Goal: Task Accomplishment & Management: Use online tool/utility

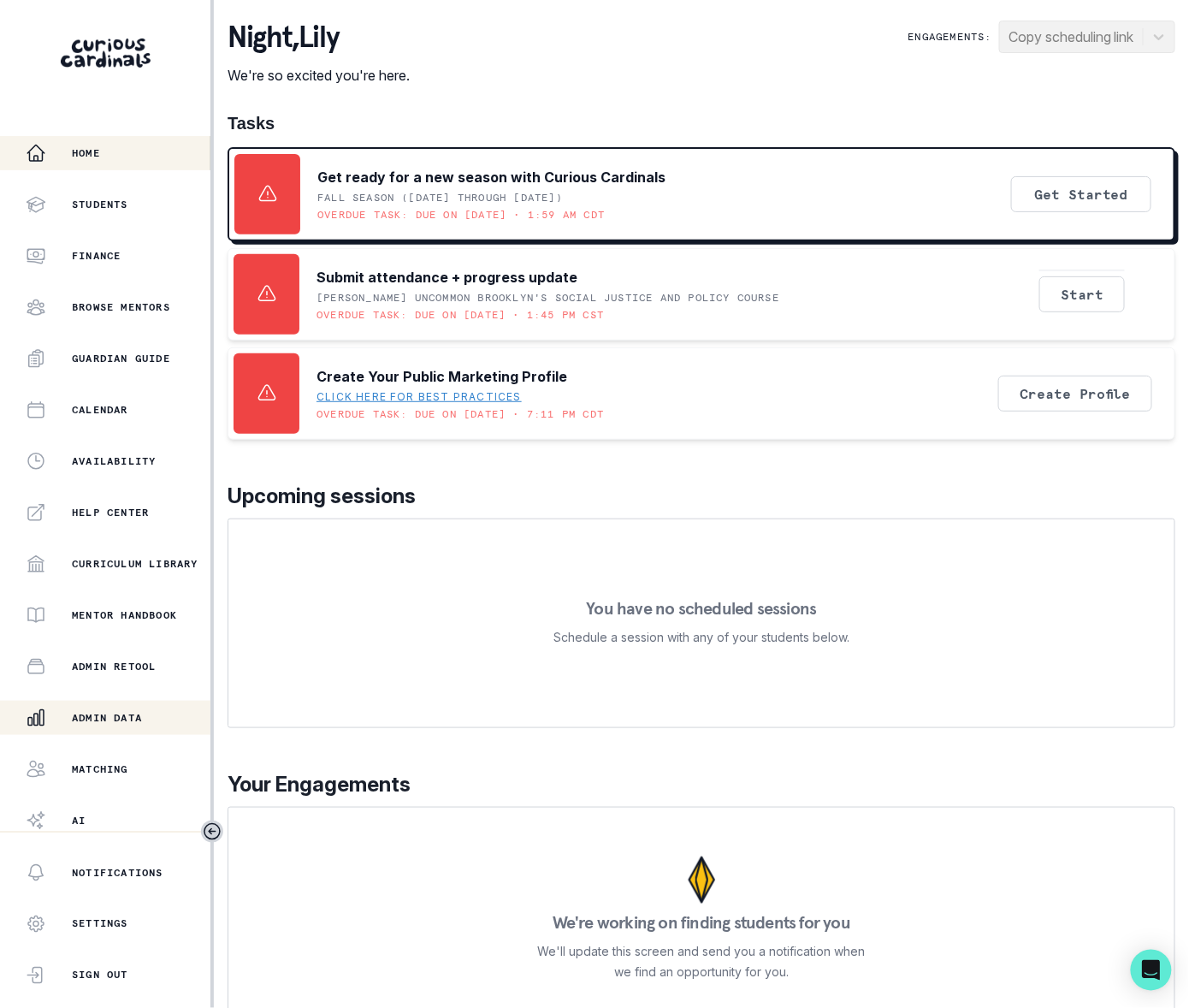
click at [127, 714] on p "Admin Data" at bounding box center [107, 717] width 70 height 13
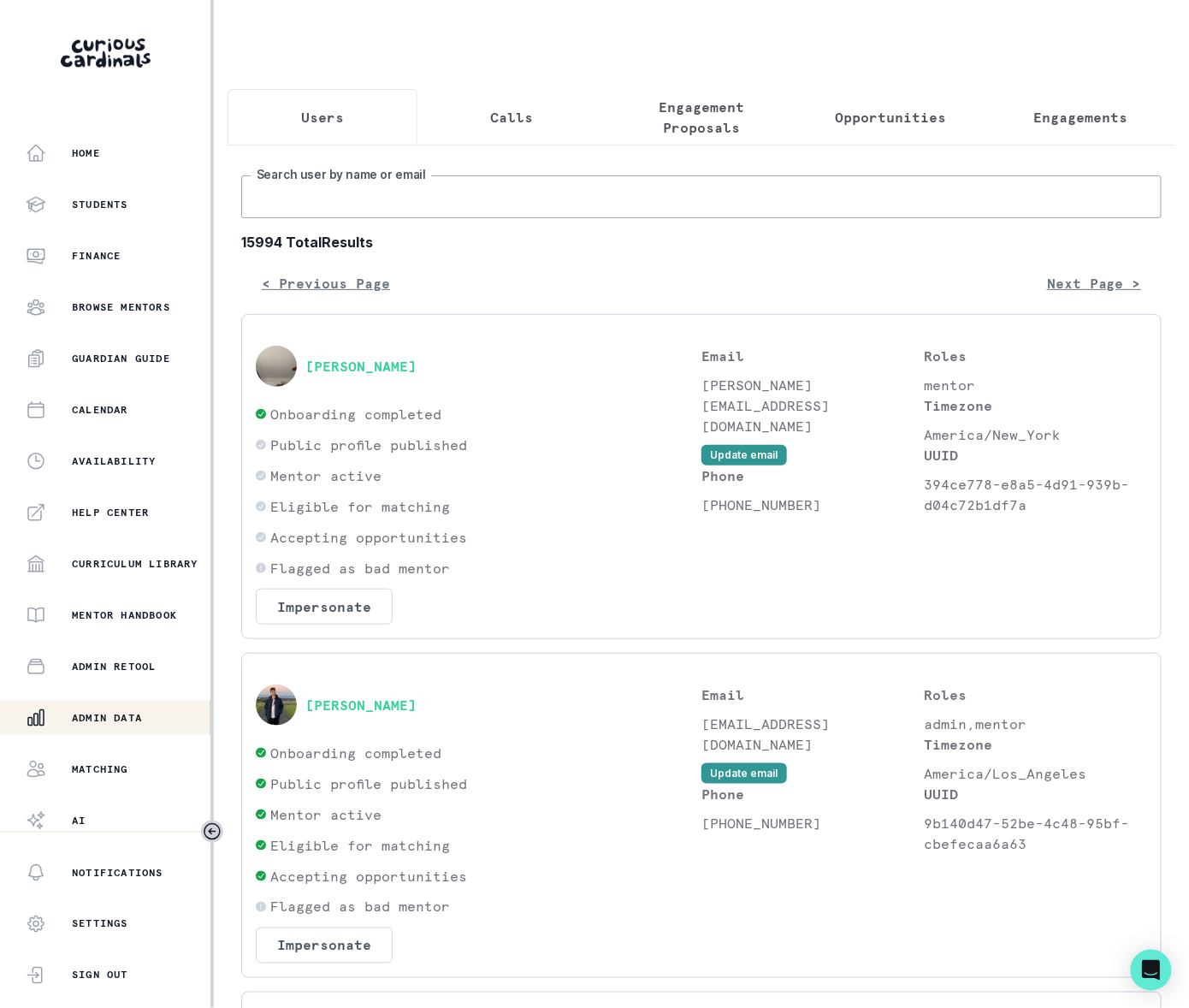
click at [290, 218] on input "Search user by name or email" at bounding box center [701, 196] width 921 height 43
type input "[PERSON_NAME] de"
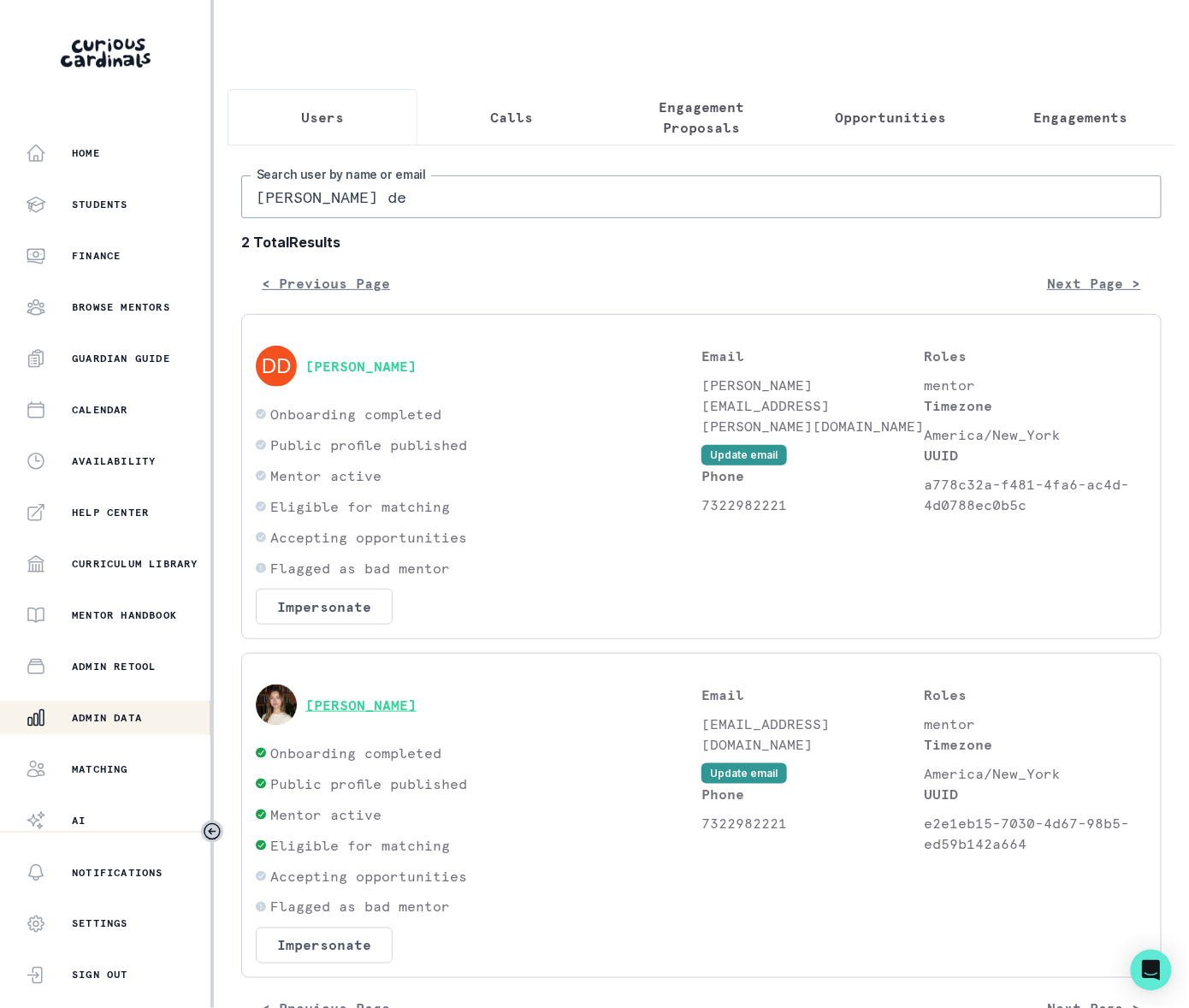
click at [361, 714] on button "[PERSON_NAME]" at bounding box center [362, 705] width 112 height 17
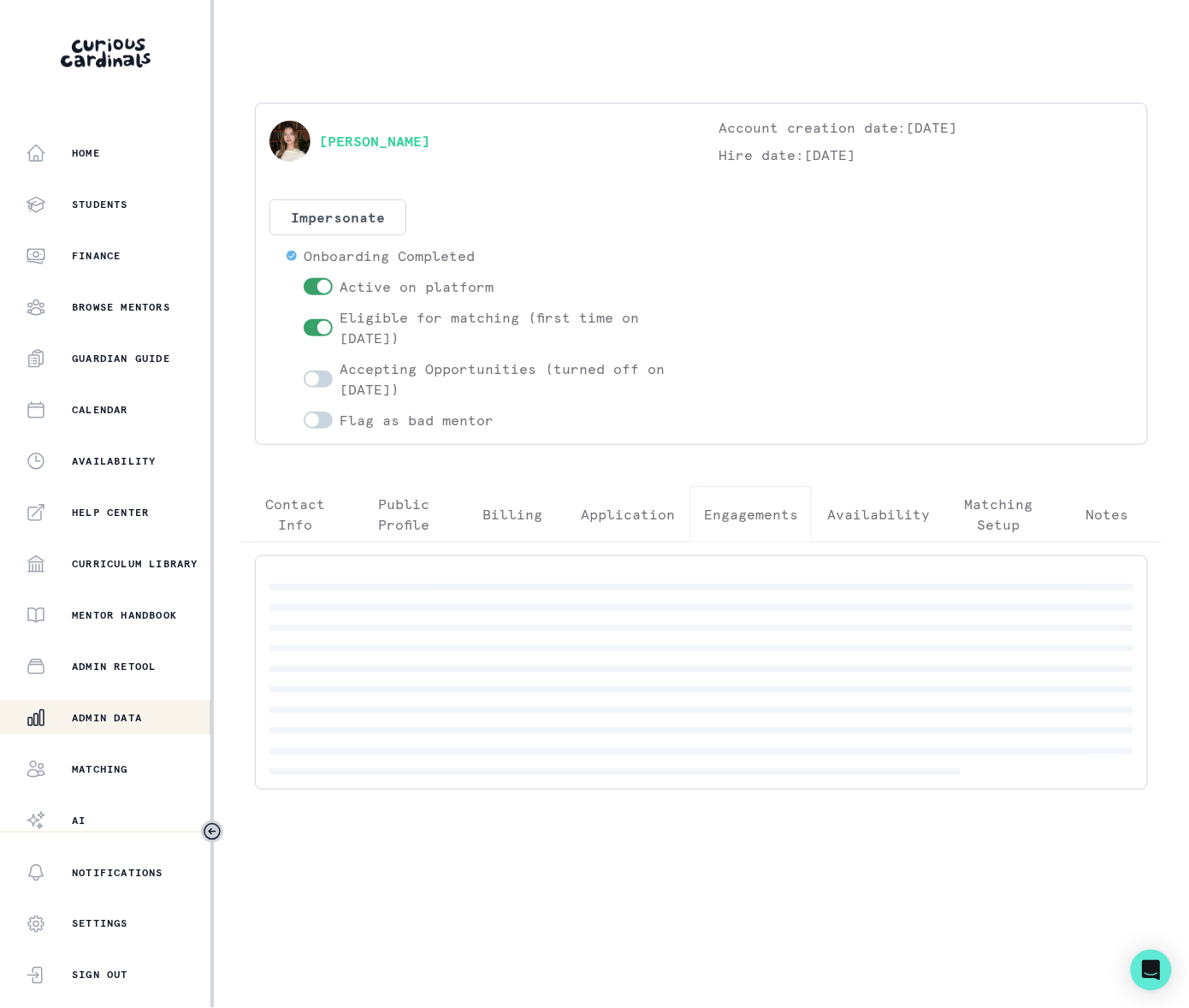
click at [746, 515] on p "Engagements" at bounding box center [751, 514] width 94 height 21
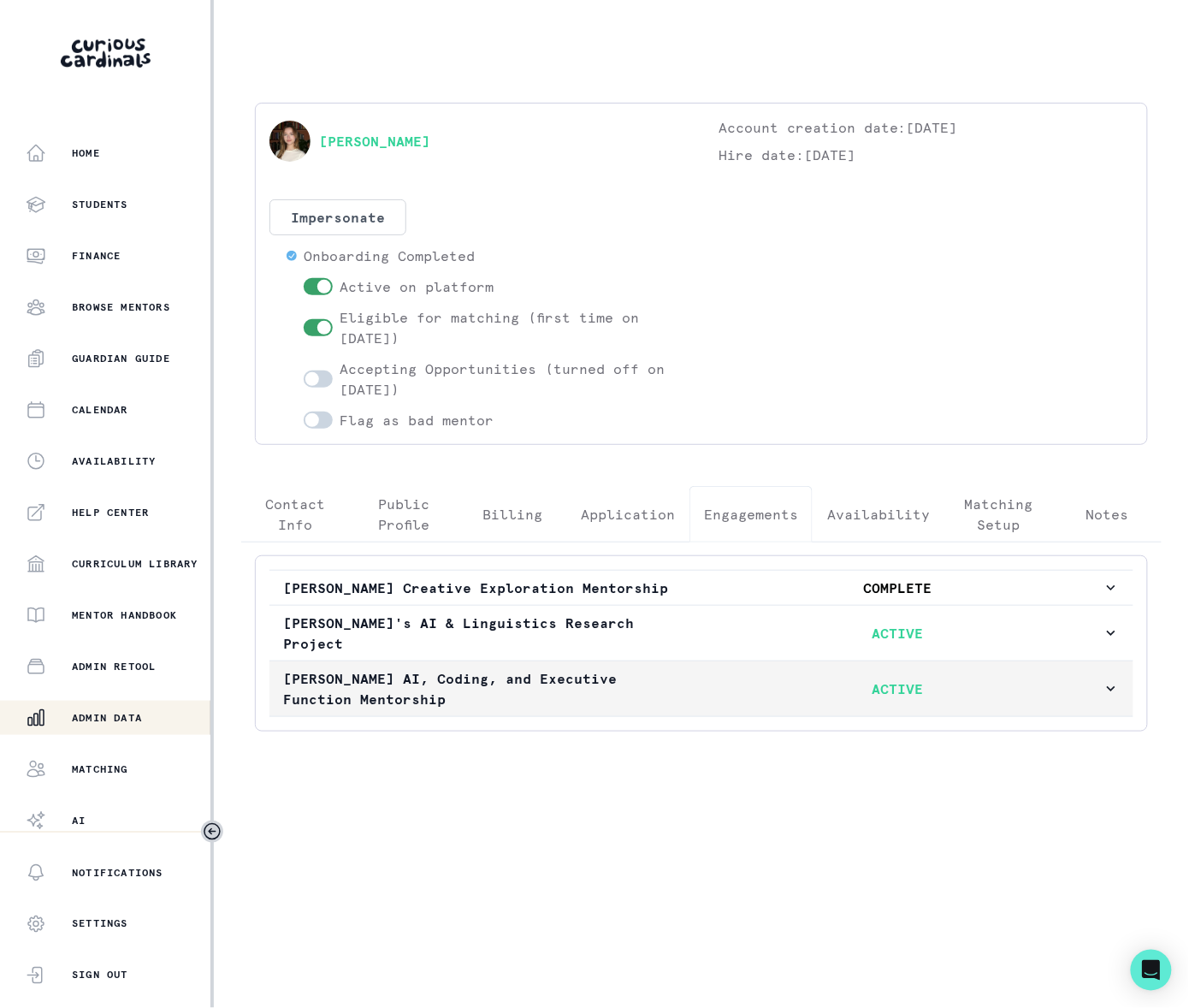
click at [1110, 681] on icon "button" at bounding box center [1111, 689] width 17 height 17
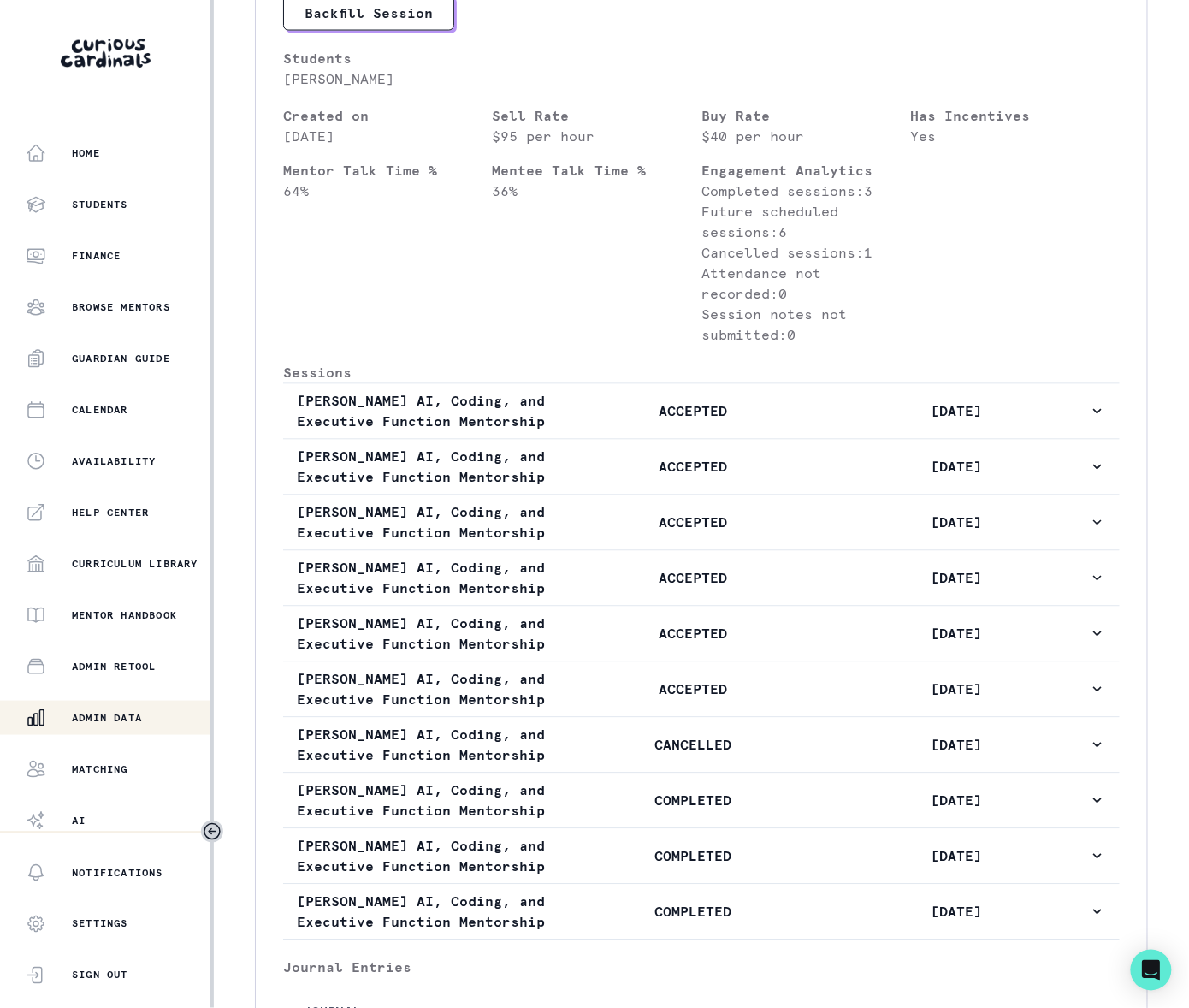
scroll to position [48, 0]
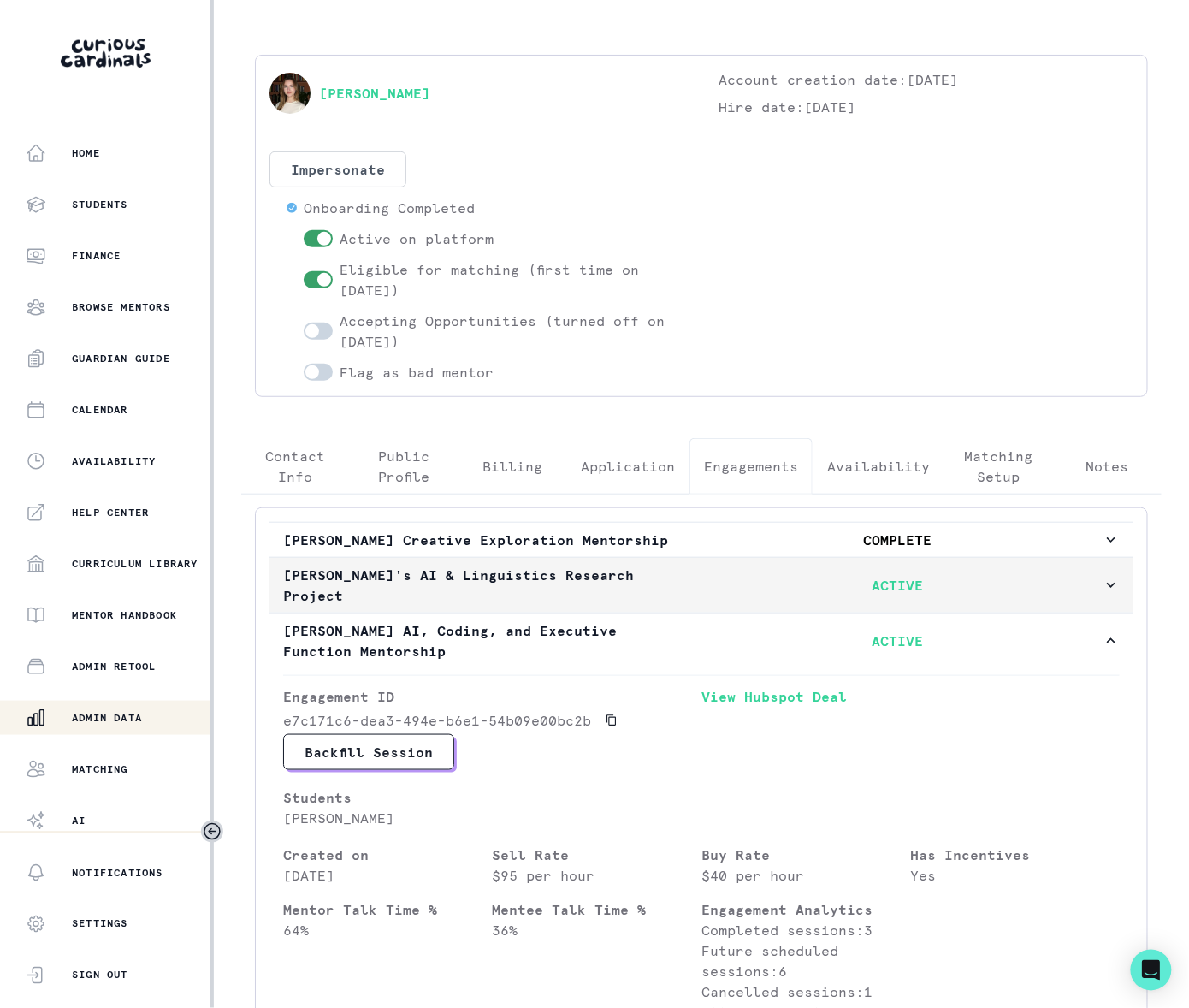
click at [1108, 583] on icon "button" at bounding box center [1111, 585] width 9 height 5
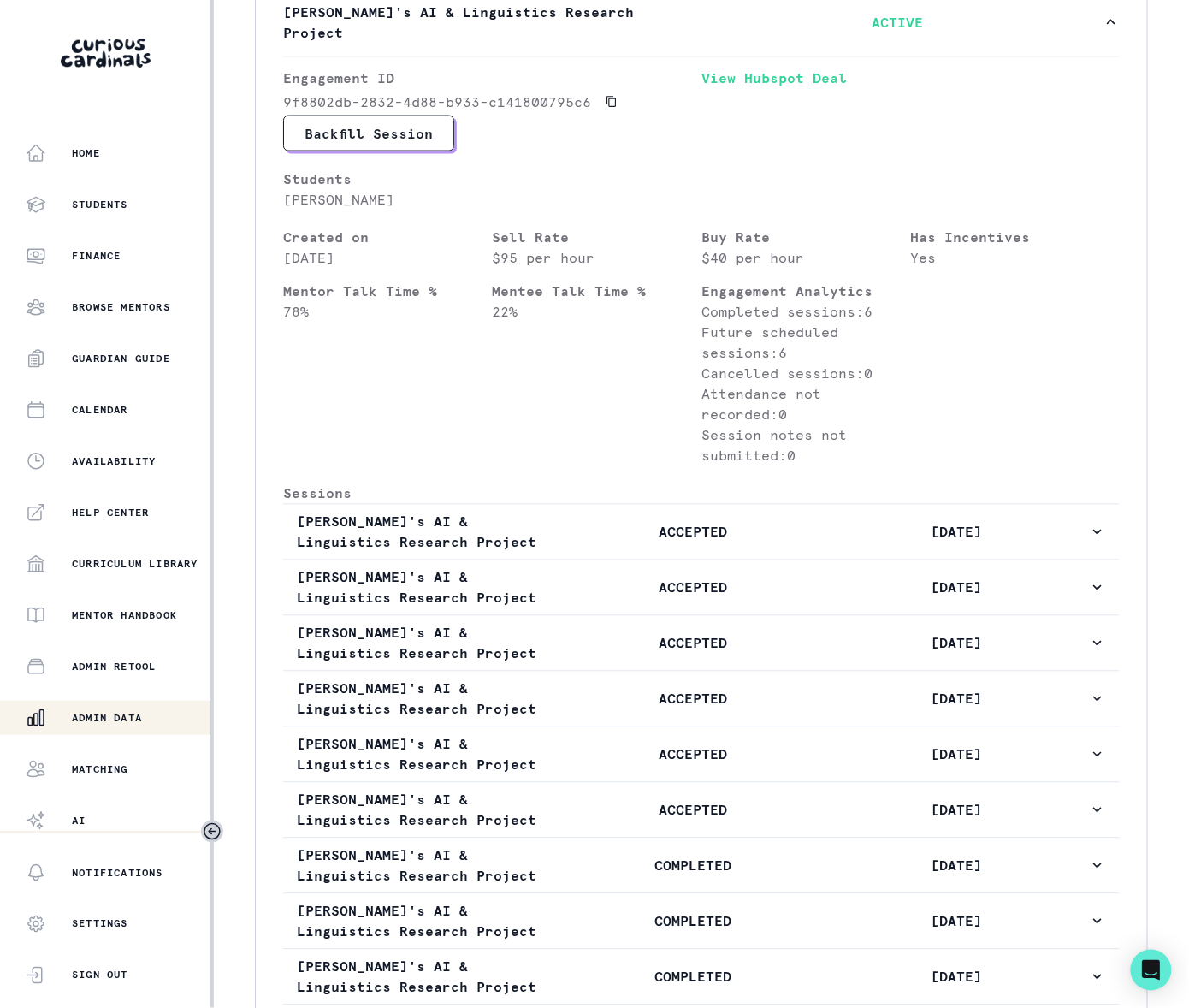
scroll to position [746, 0]
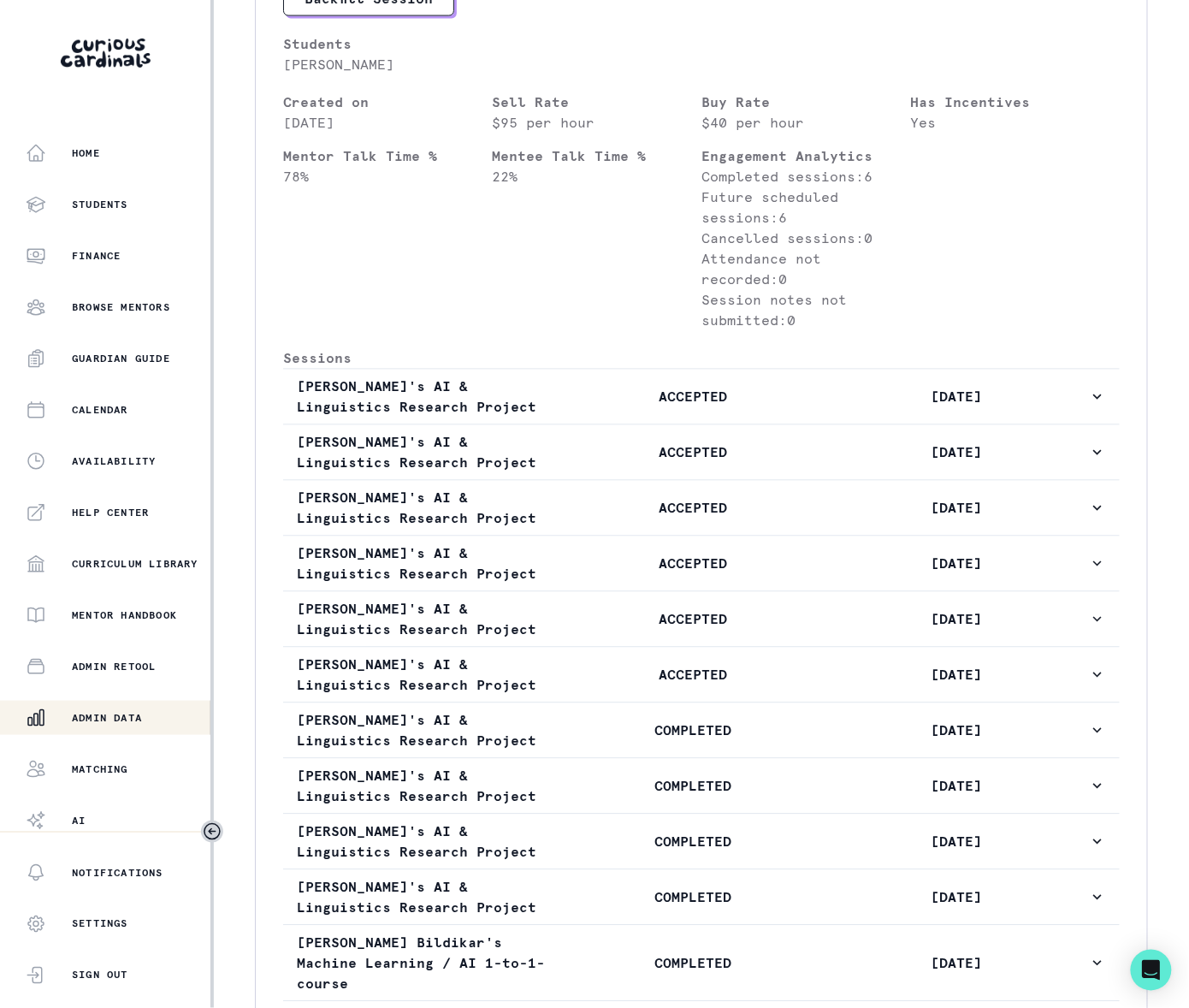
click at [107, 718] on p "Admin Data" at bounding box center [107, 717] width 70 height 13
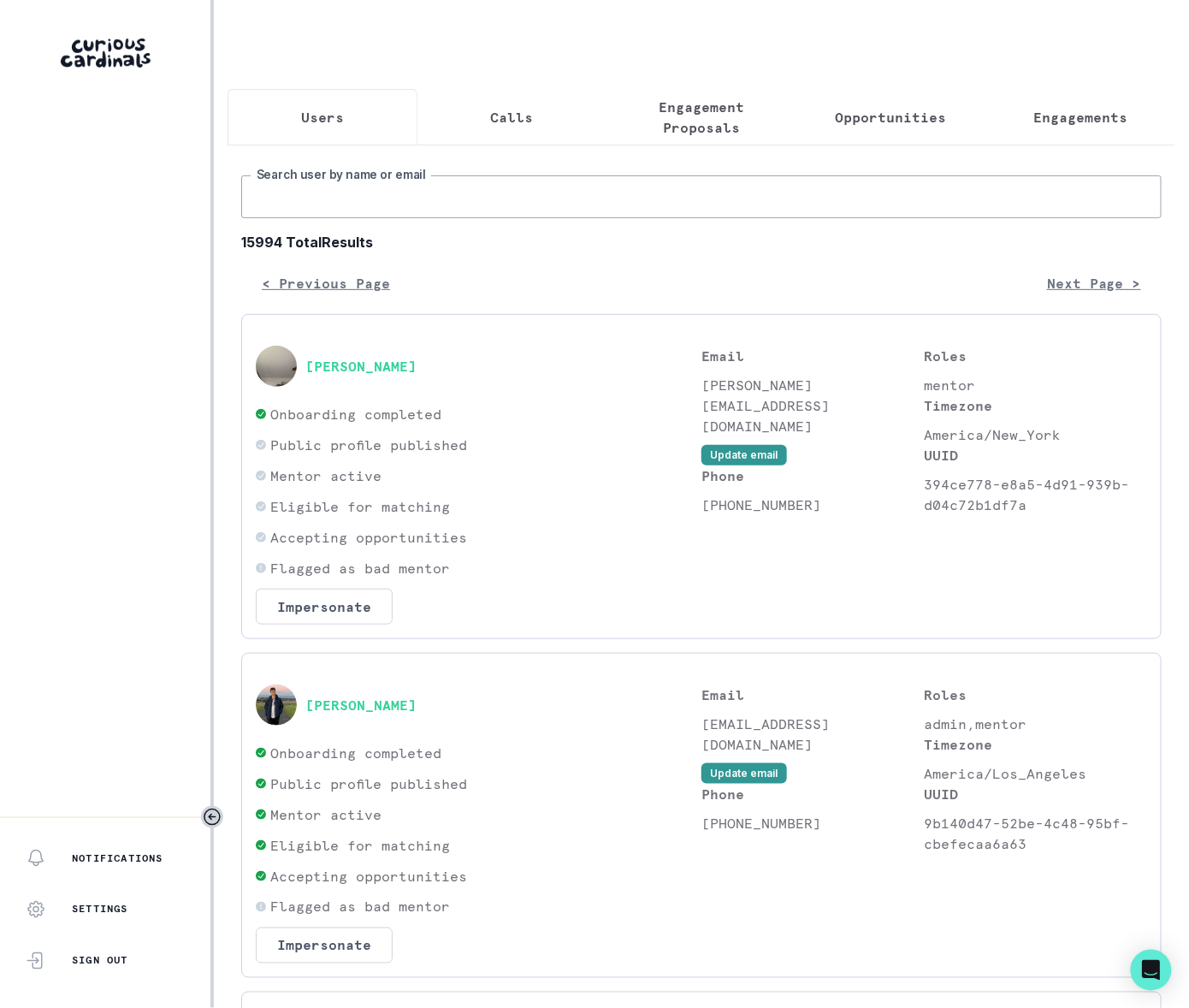
click at [326, 214] on input "Search user by name or email" at bounding box center [701, 196] width 921 height 43
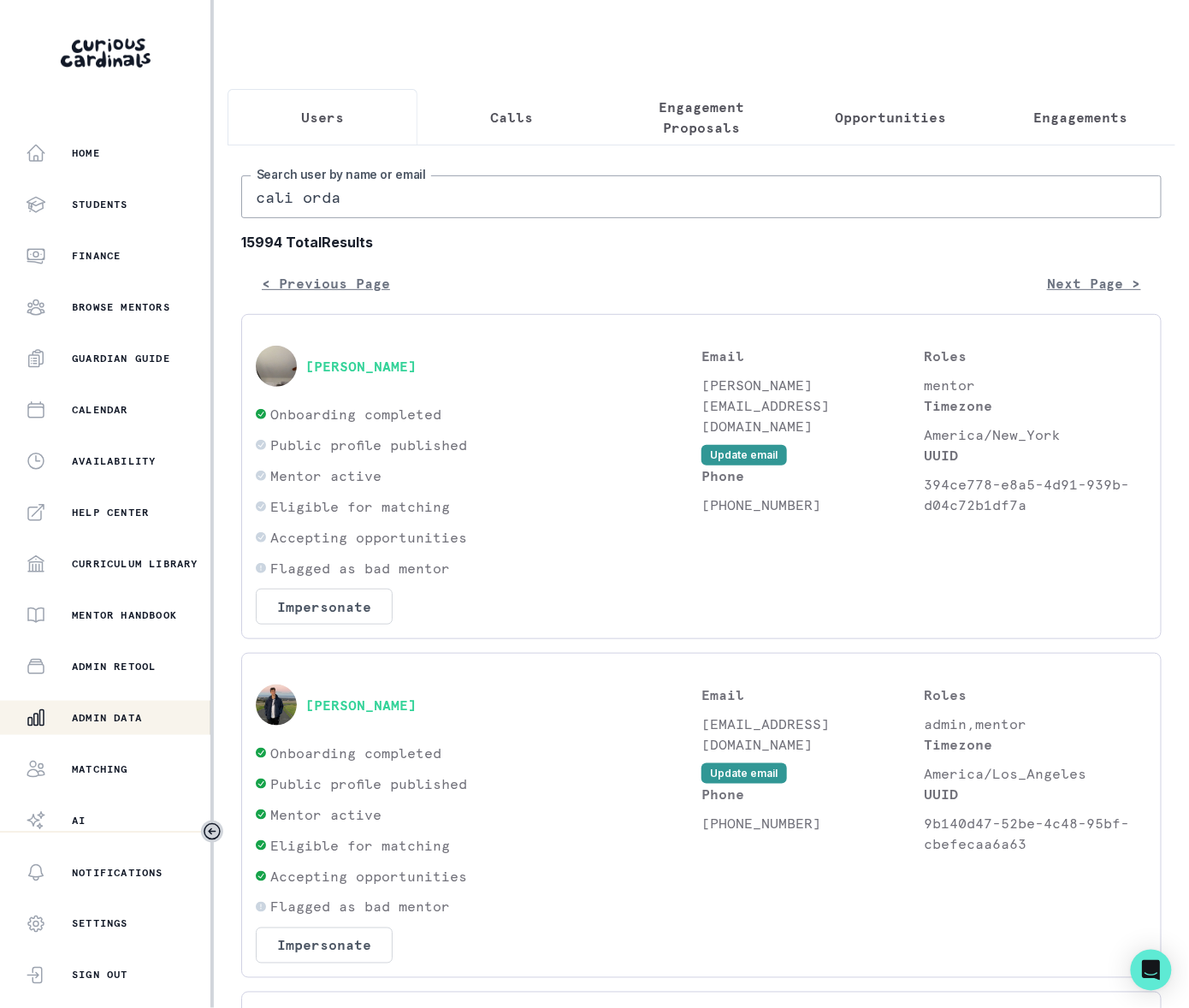
type input "cali [PERSON_NAME]"
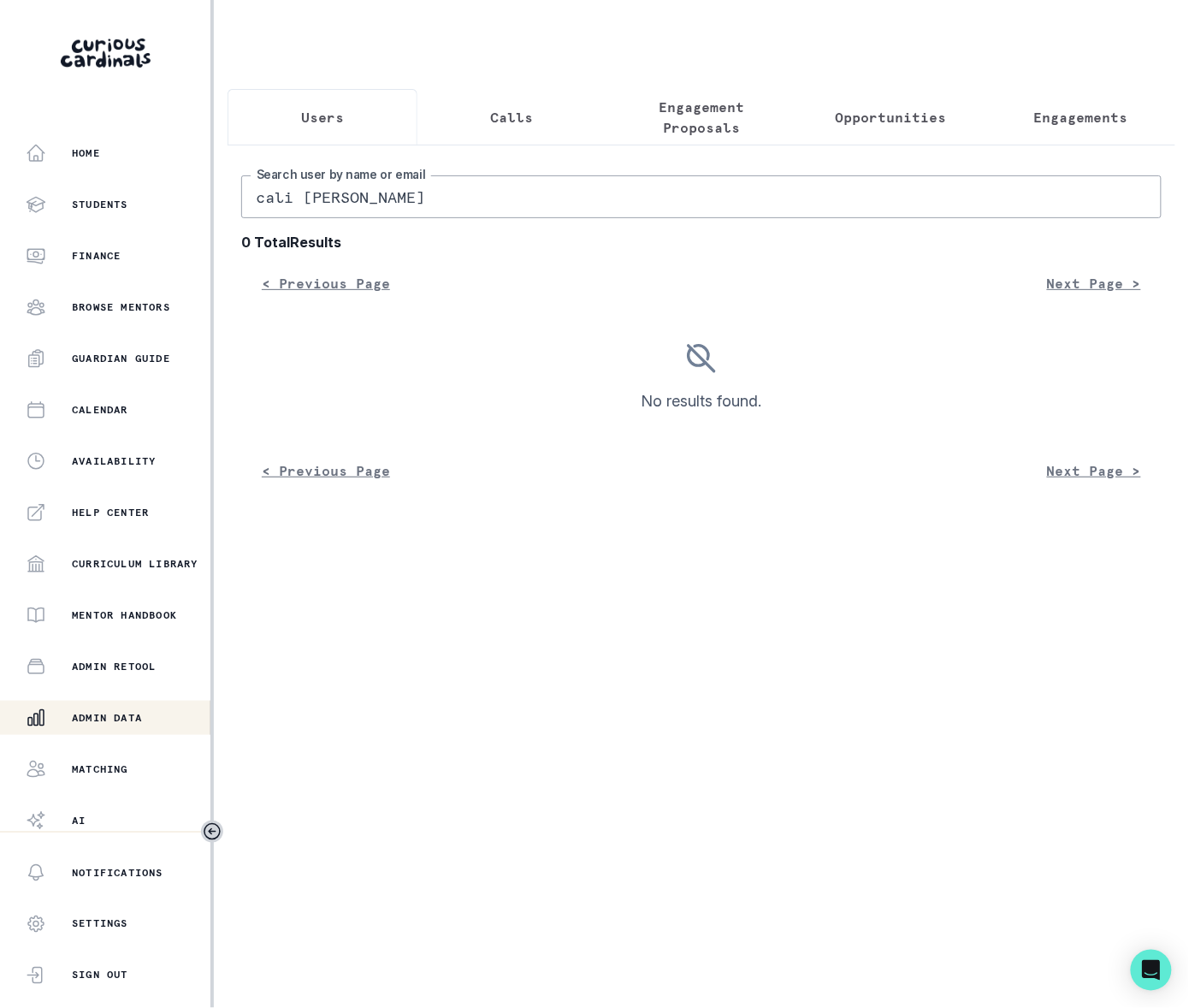
click at [295, 206] on input "cali [PERSON_NAME]" at bounding box center [701, 196] width 921 height 43
type input "[PERSON_NAME]"
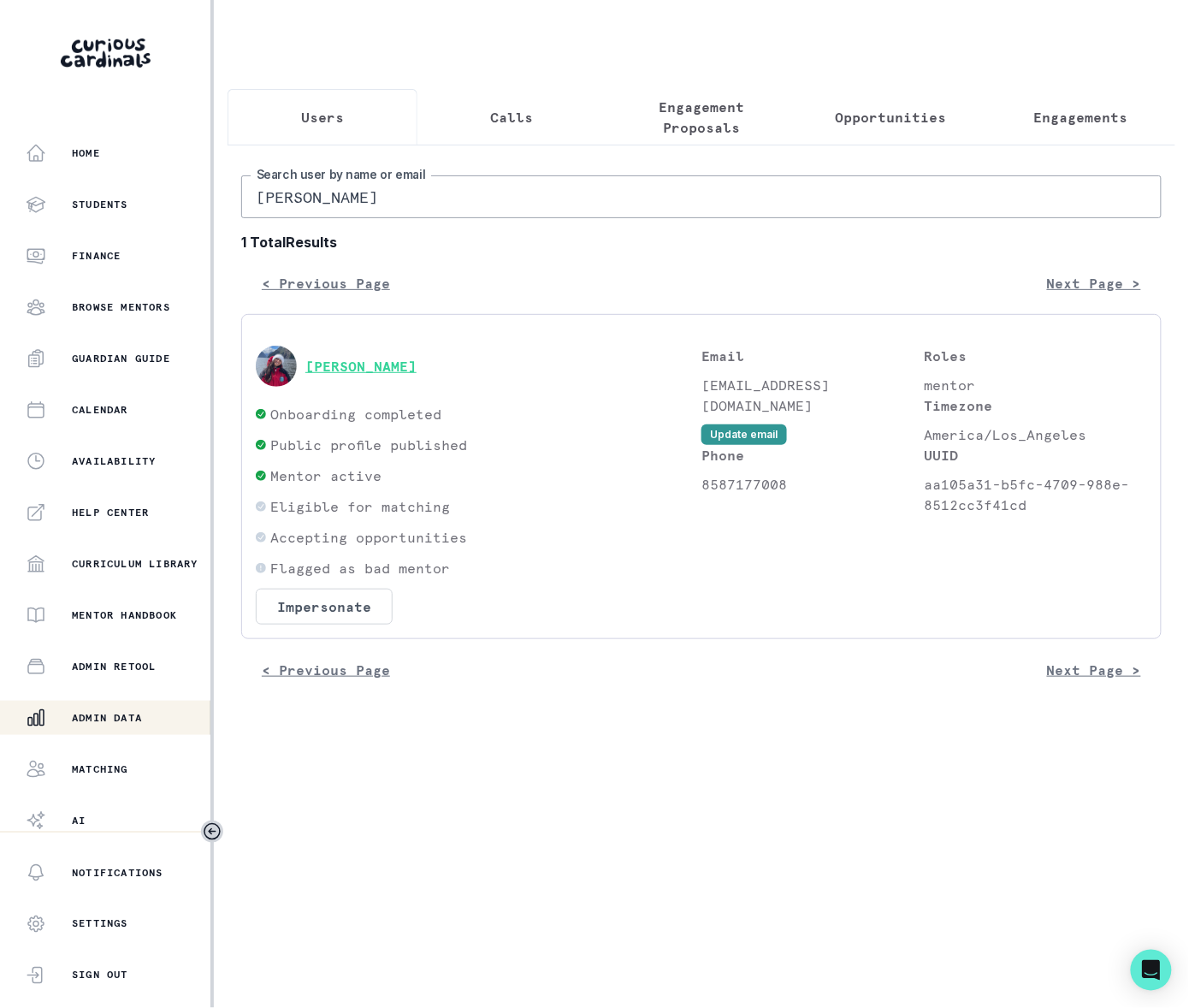
click at [325, 375] on button "[PERSON_NAME]" at bounding box center [362, 366] width 112 height 17
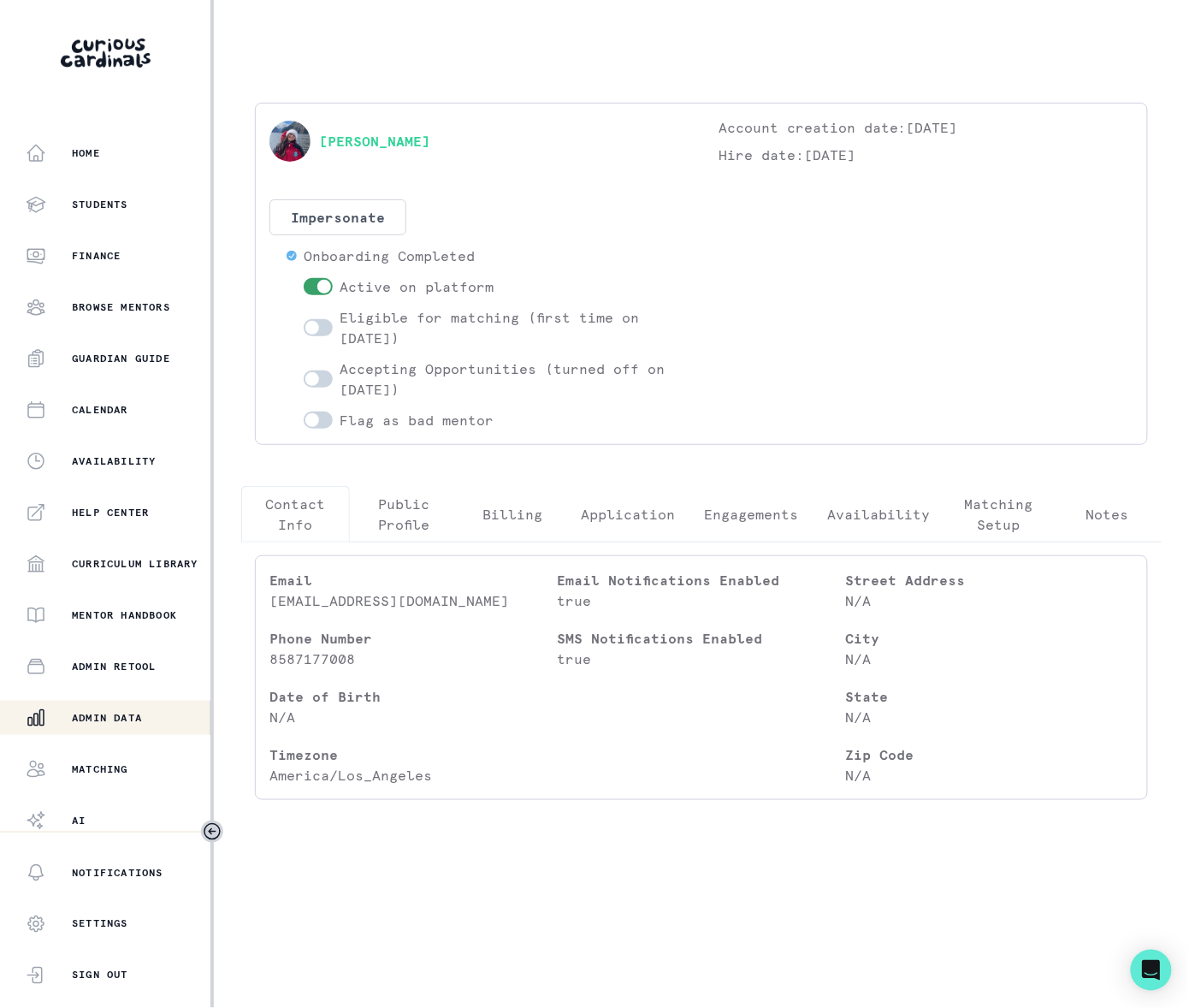
click at [761, 515] on p "Engagements" at bounding box center [751, 514] width 94 height 21
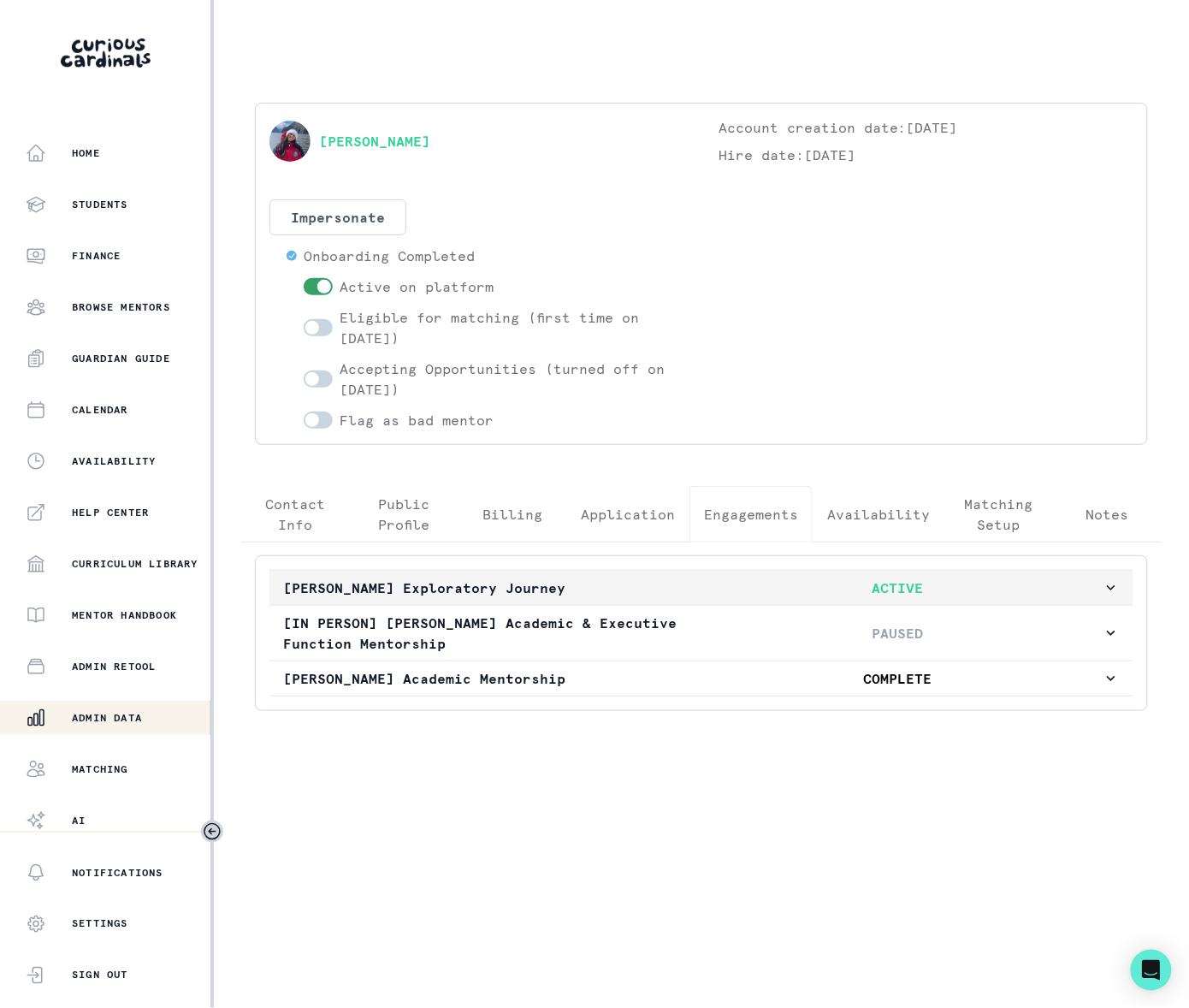
click at [1107, 589] on icon "button" at bounding box center [1111, 588] width 17 height 17
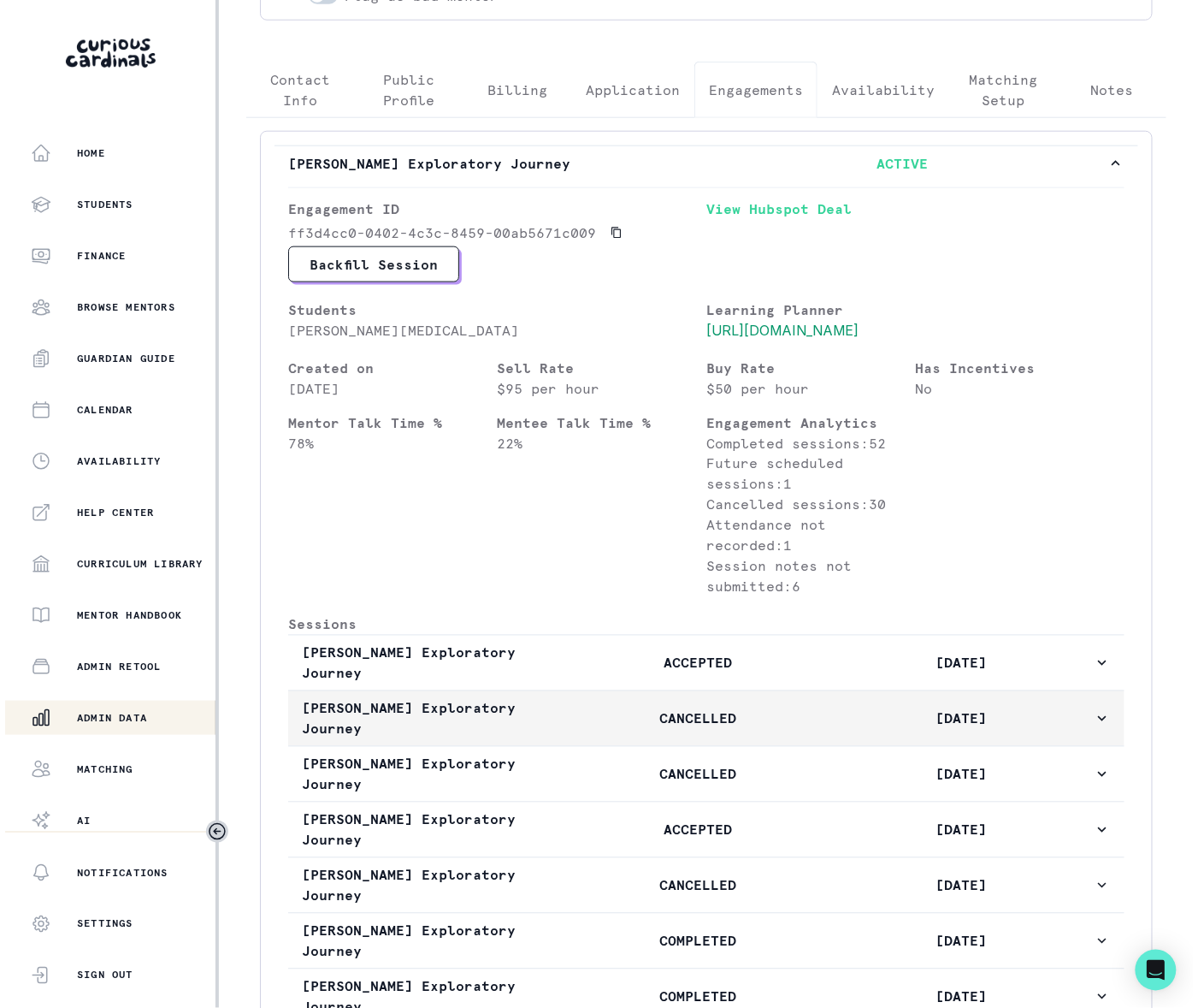
scroll to position [429, 0]
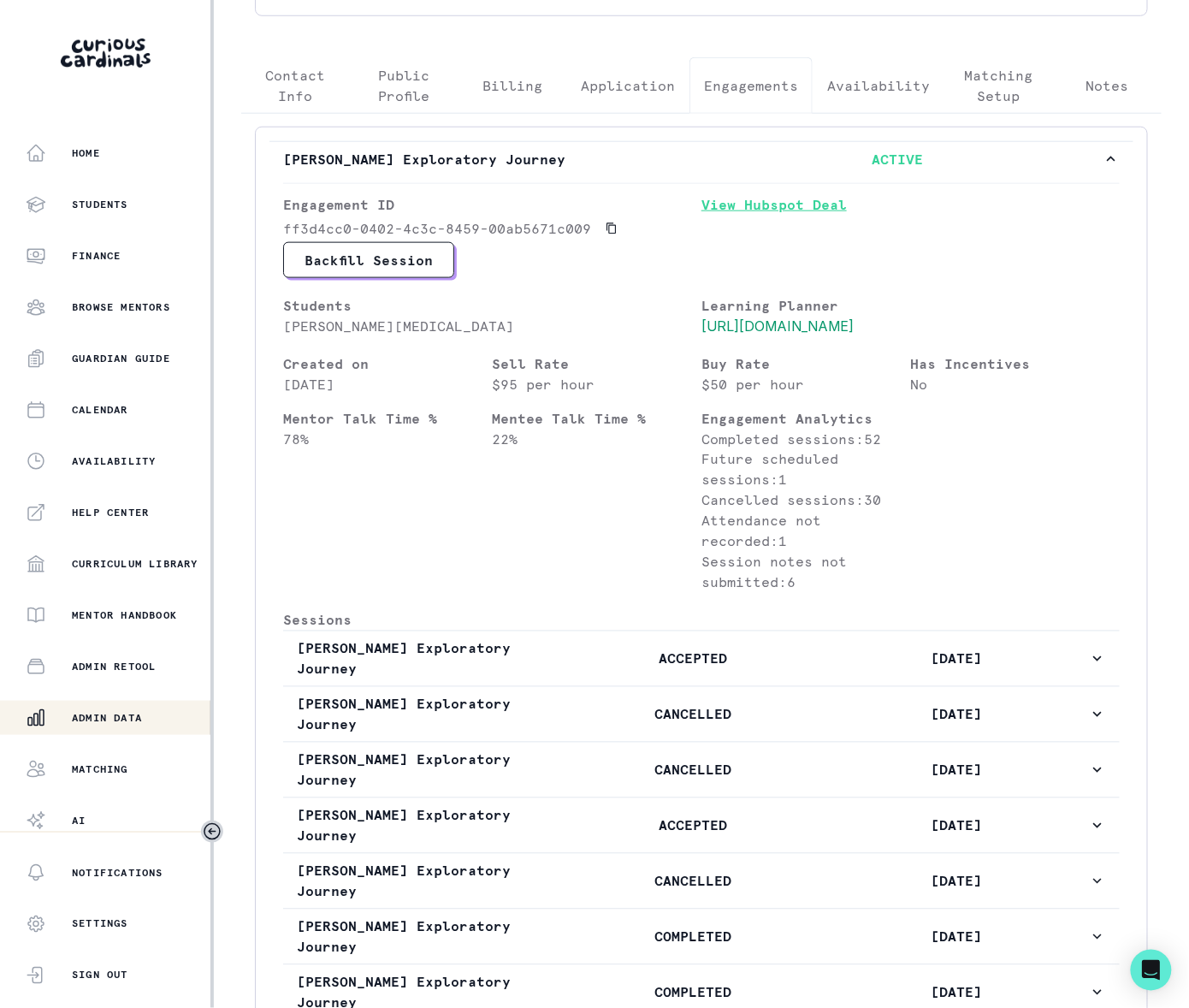
click at [770, 206] on link "View Hubspot Deal" at bounding box center [911, 218] width 418 height 48
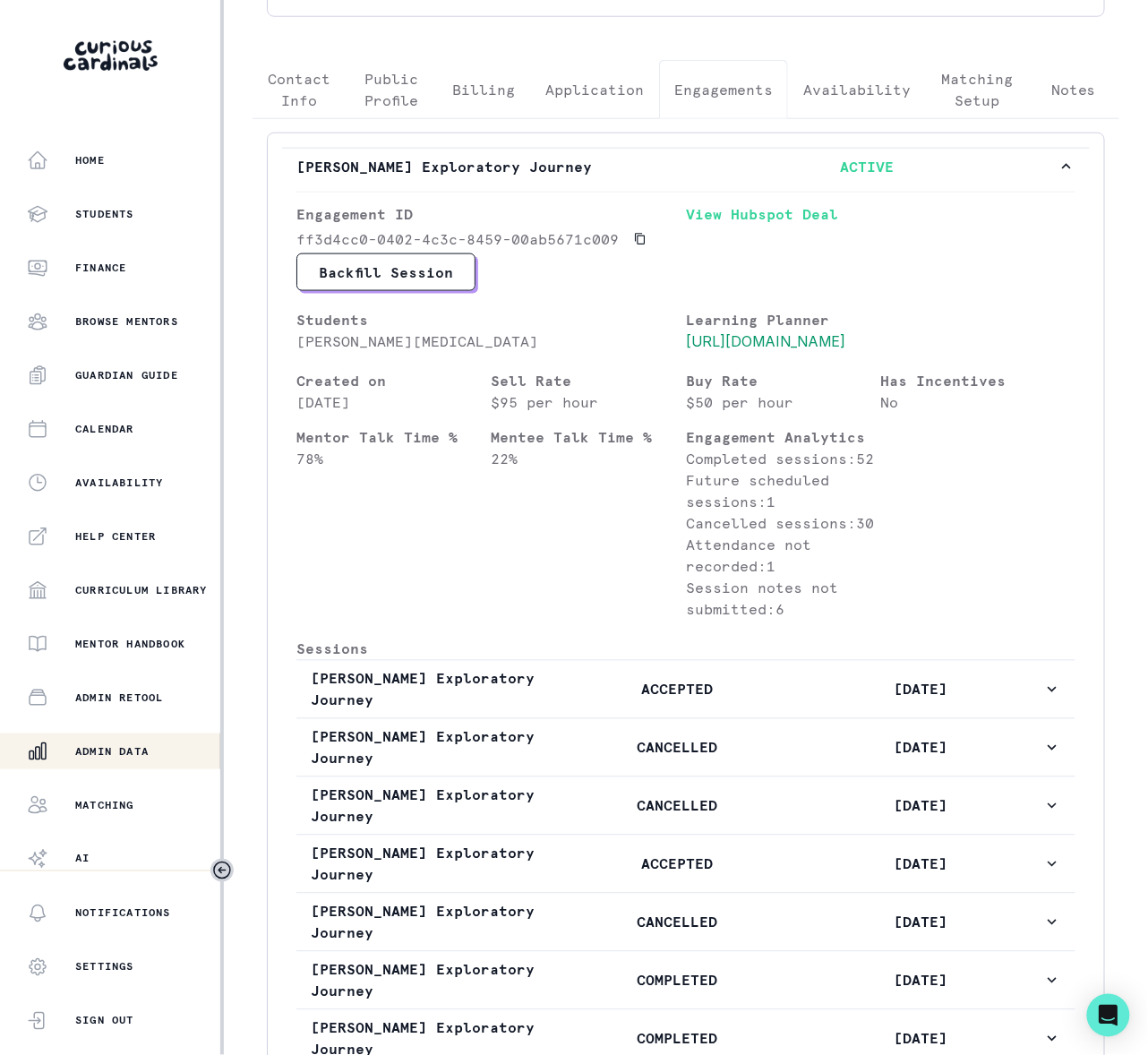
click at [142, 750] on p "Admin Data" at bounding box center [112, 751] width 73 height 14
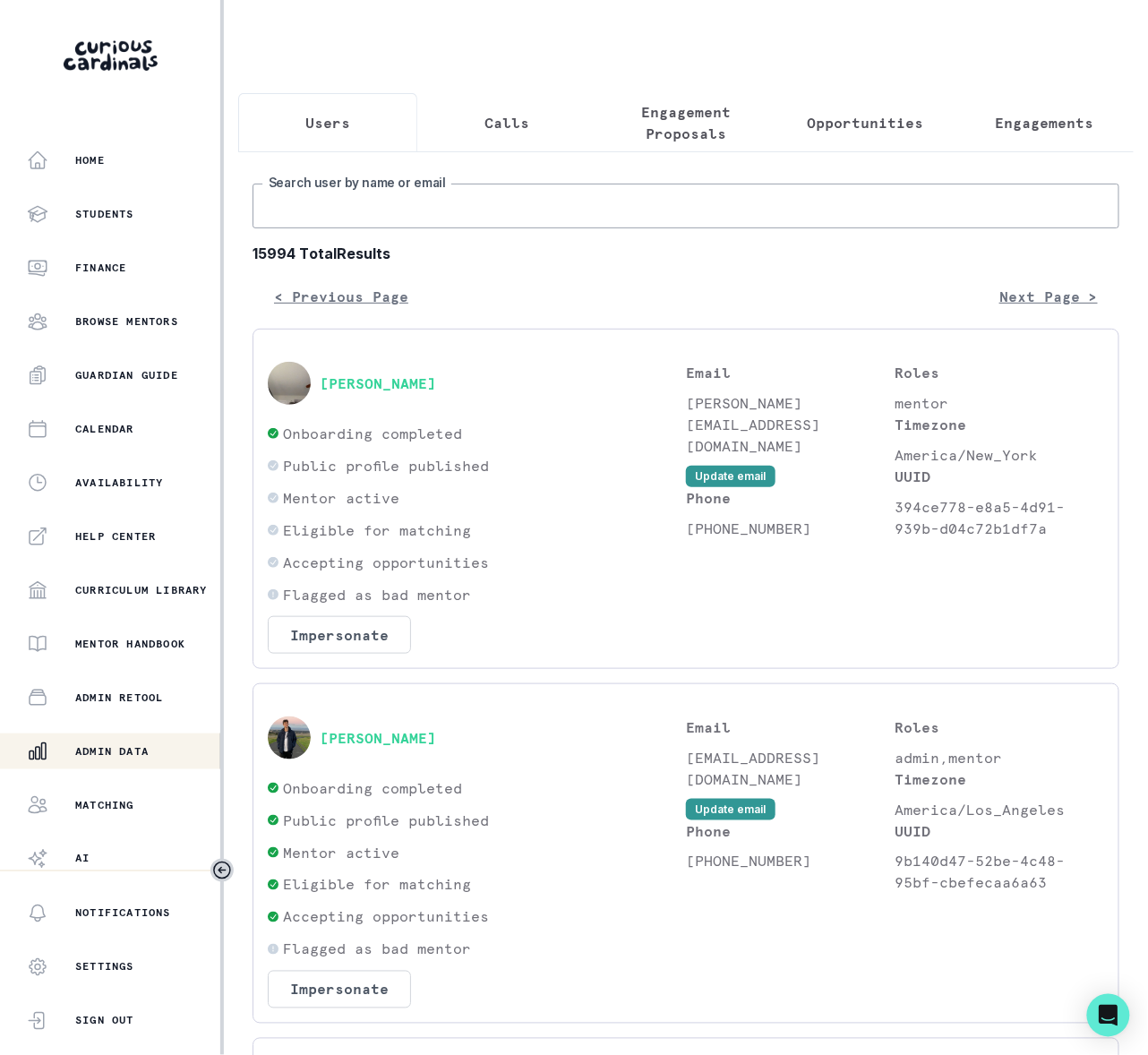
click at [335, 228] on input "Search user by name or email" at bounding box center [685, 205] width 867 height 45
type input "[PERSON_NAME] [PERSON_NAME]"
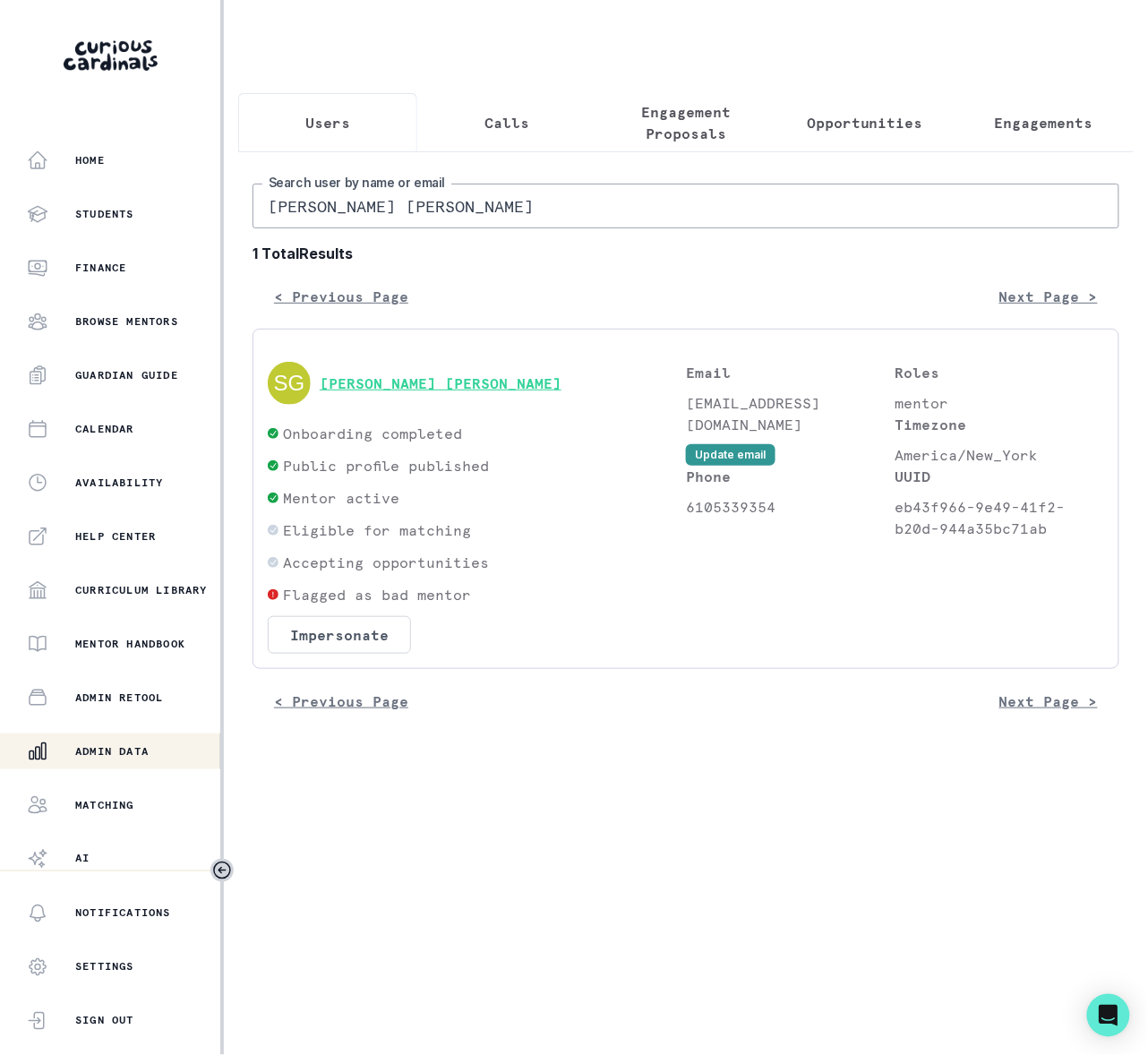
click at [381, 392] on button "[PERSON_NAME] [PERSON_NAME]" at bounding box center [441, 383] width 242 height 18
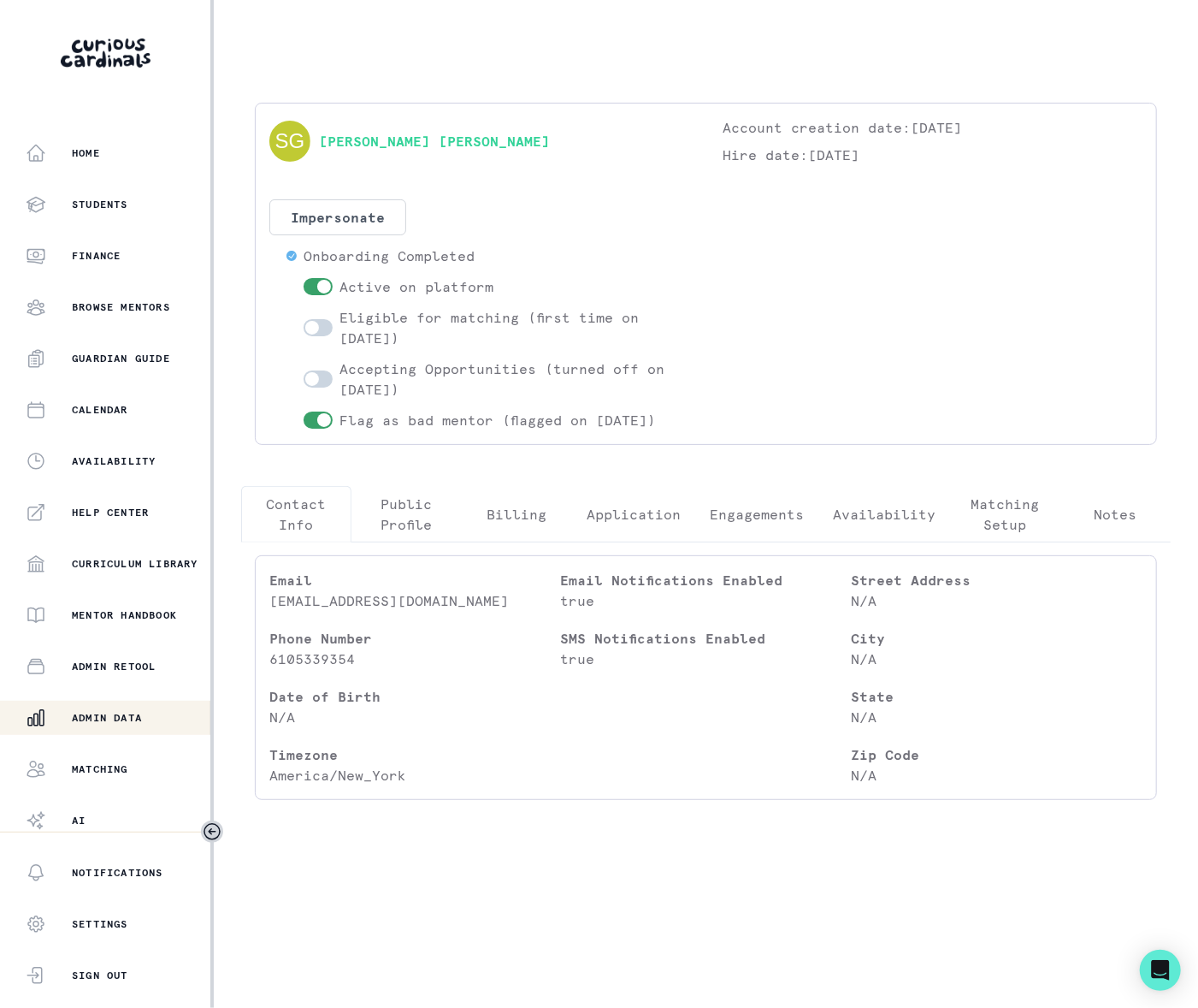
click at [771, 511] on p "Engagements" at bounding box center [756, 514] width 94 height 21
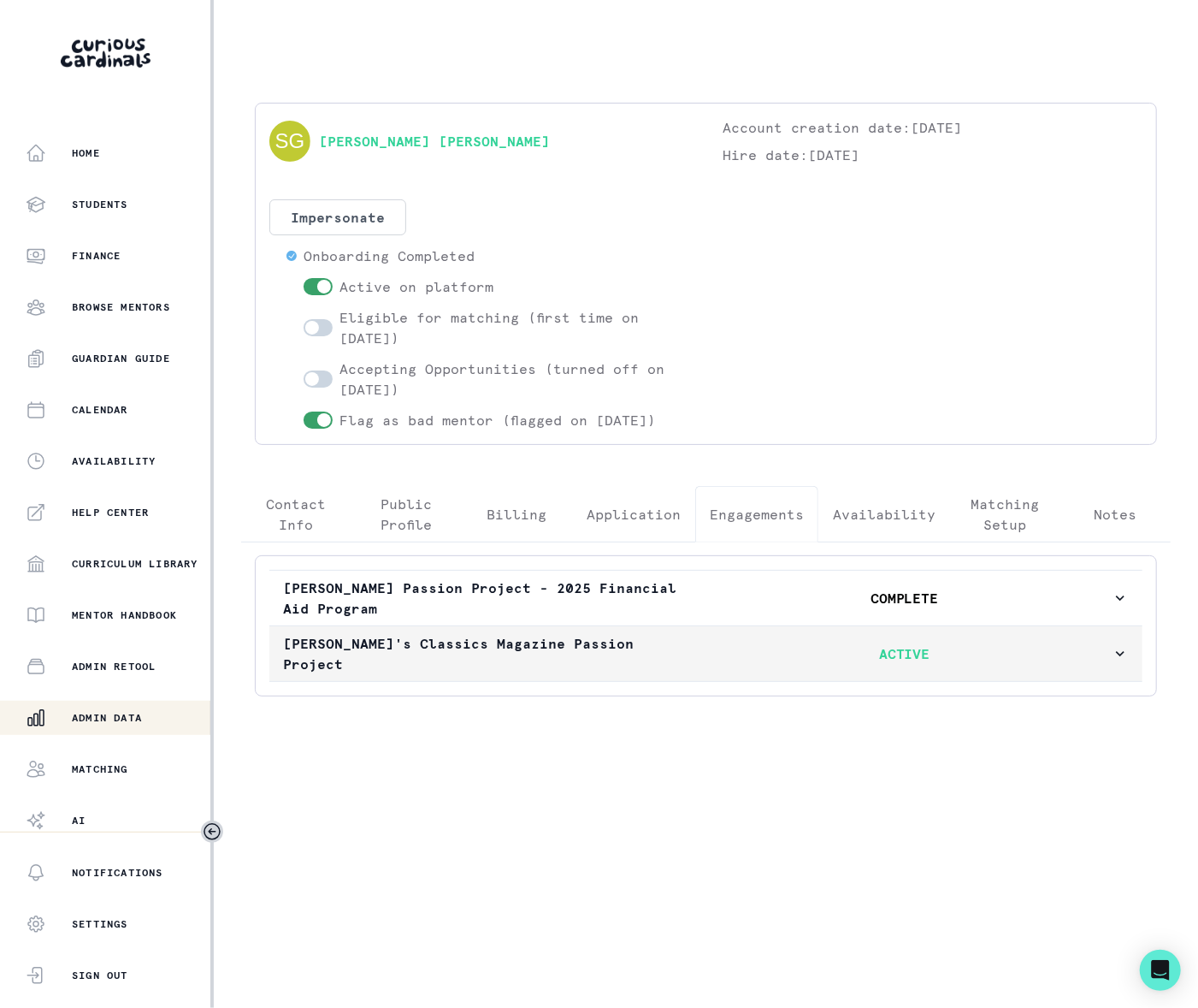
click at [1119, 645] on icon "button" at bounding box center [1120, 654] width 17 height 17
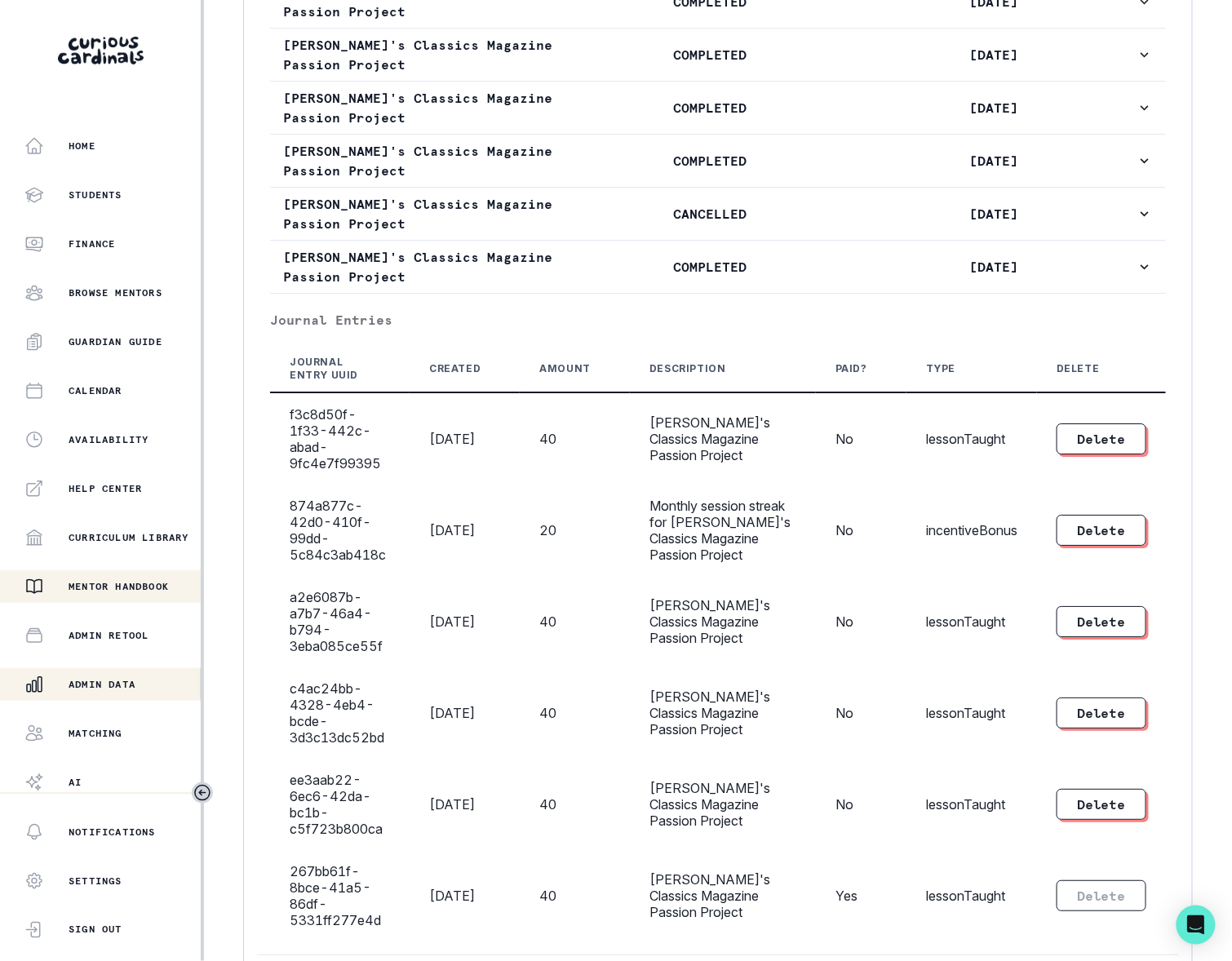
scroll to position [1274, 0]
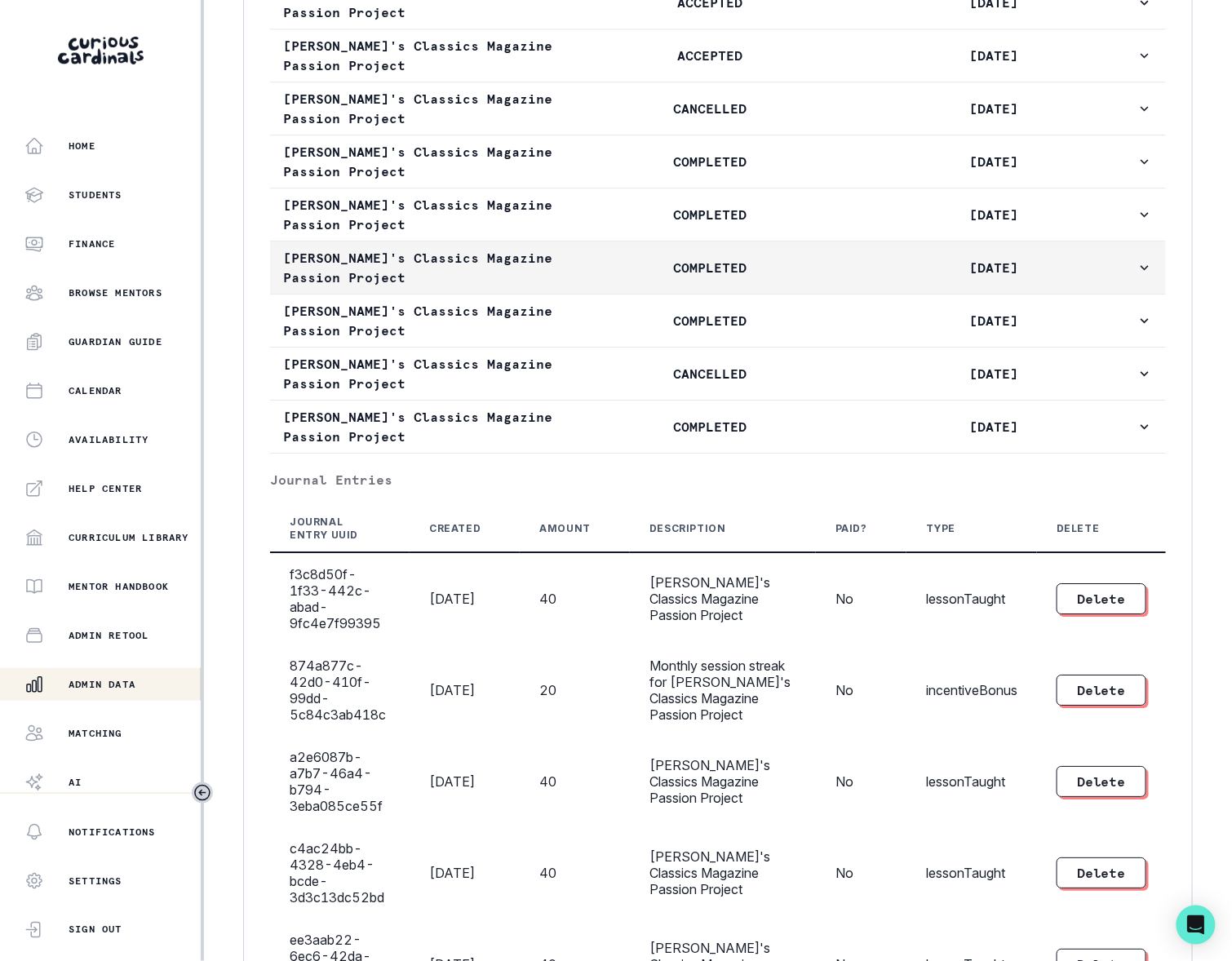
click at [1133, 276] on icon "button" at bounding box center [1144, 267] width 16 height 16
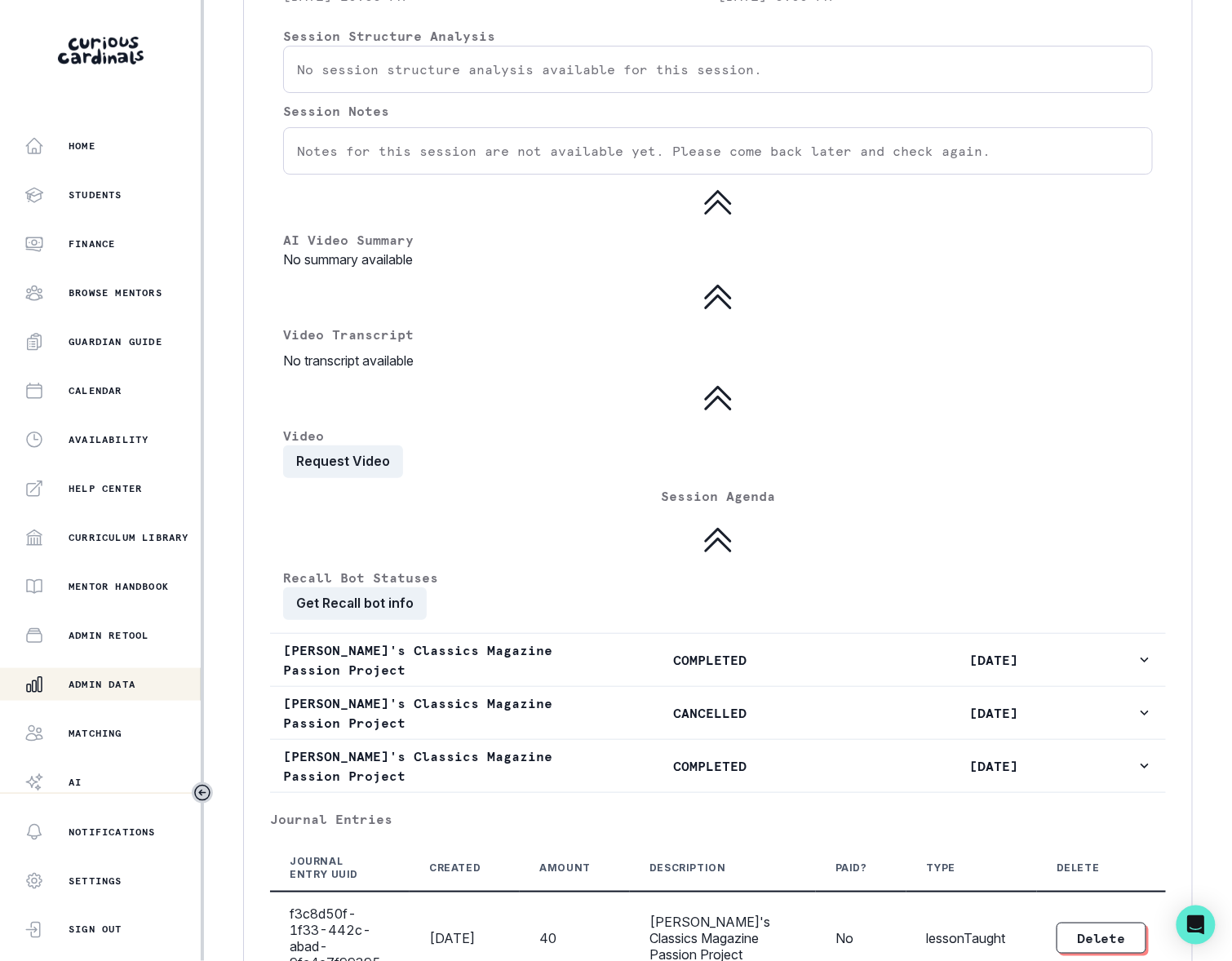
scroll to position [1925, 0]
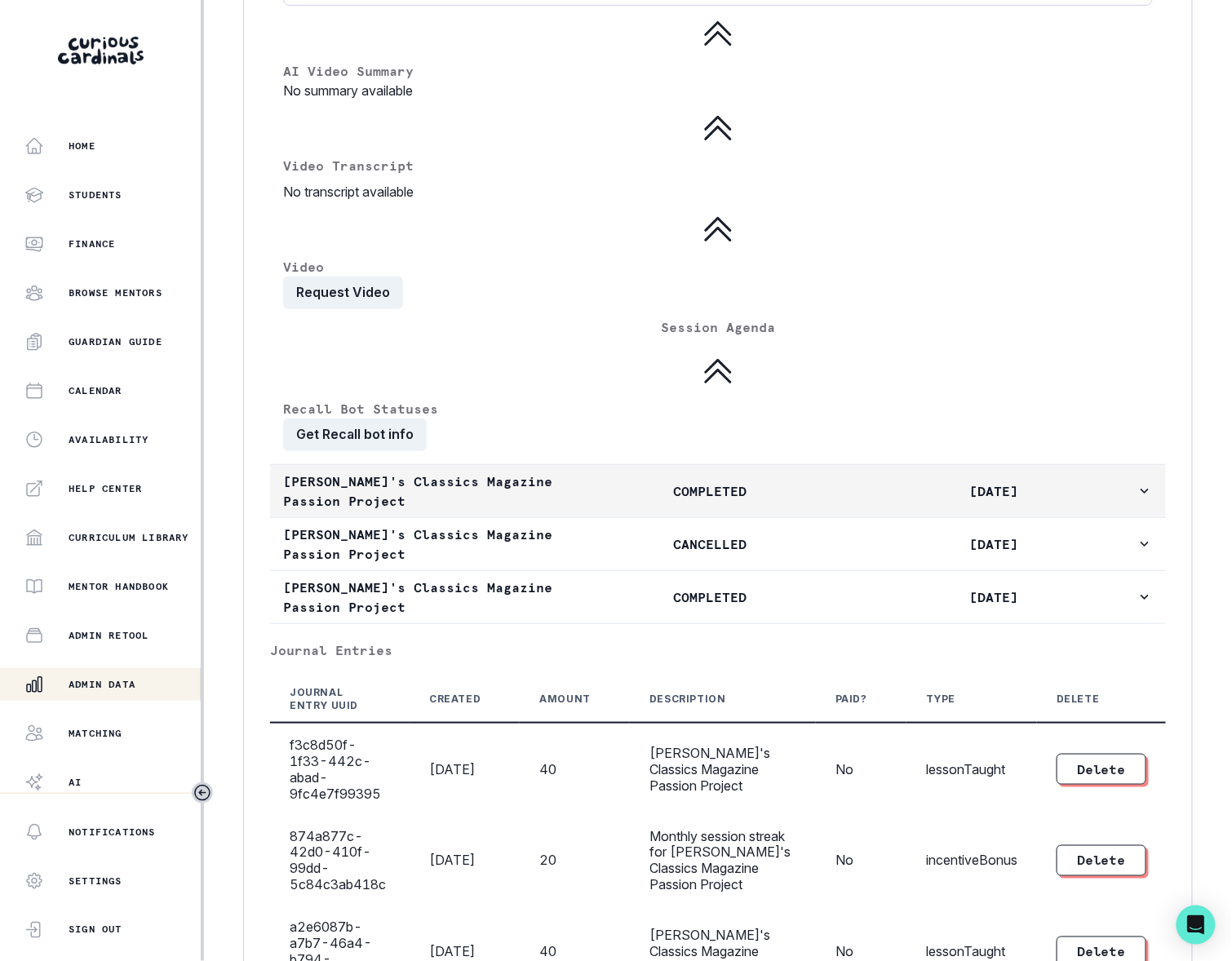
click at [1133, 494] on icon "button" at bounding box center [1144, 490] width 8 height 5
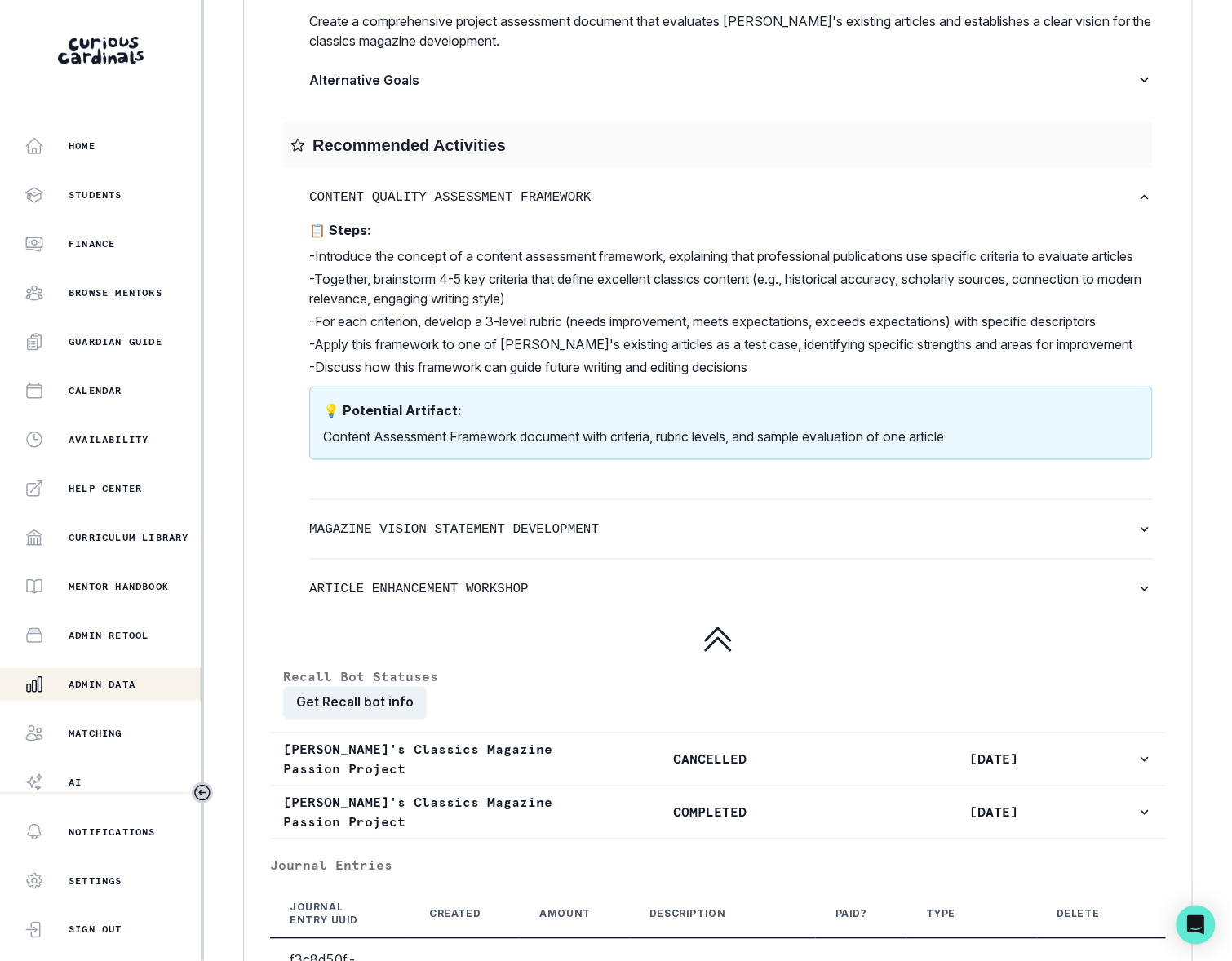
scroll to position [4148, 0]
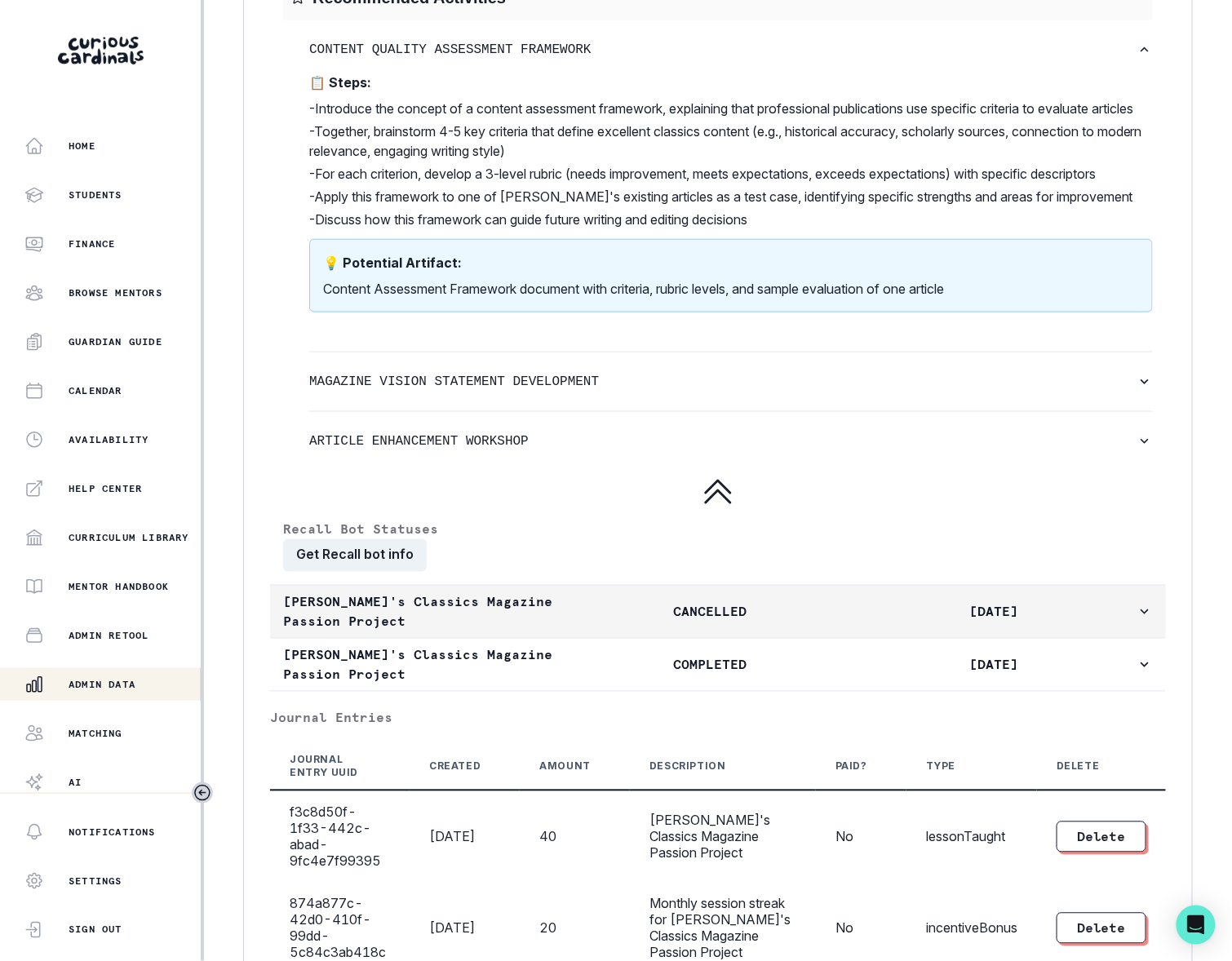
click at [1133, 620] on icon "button" at bounding box center [1144, 612] width 16 height 16
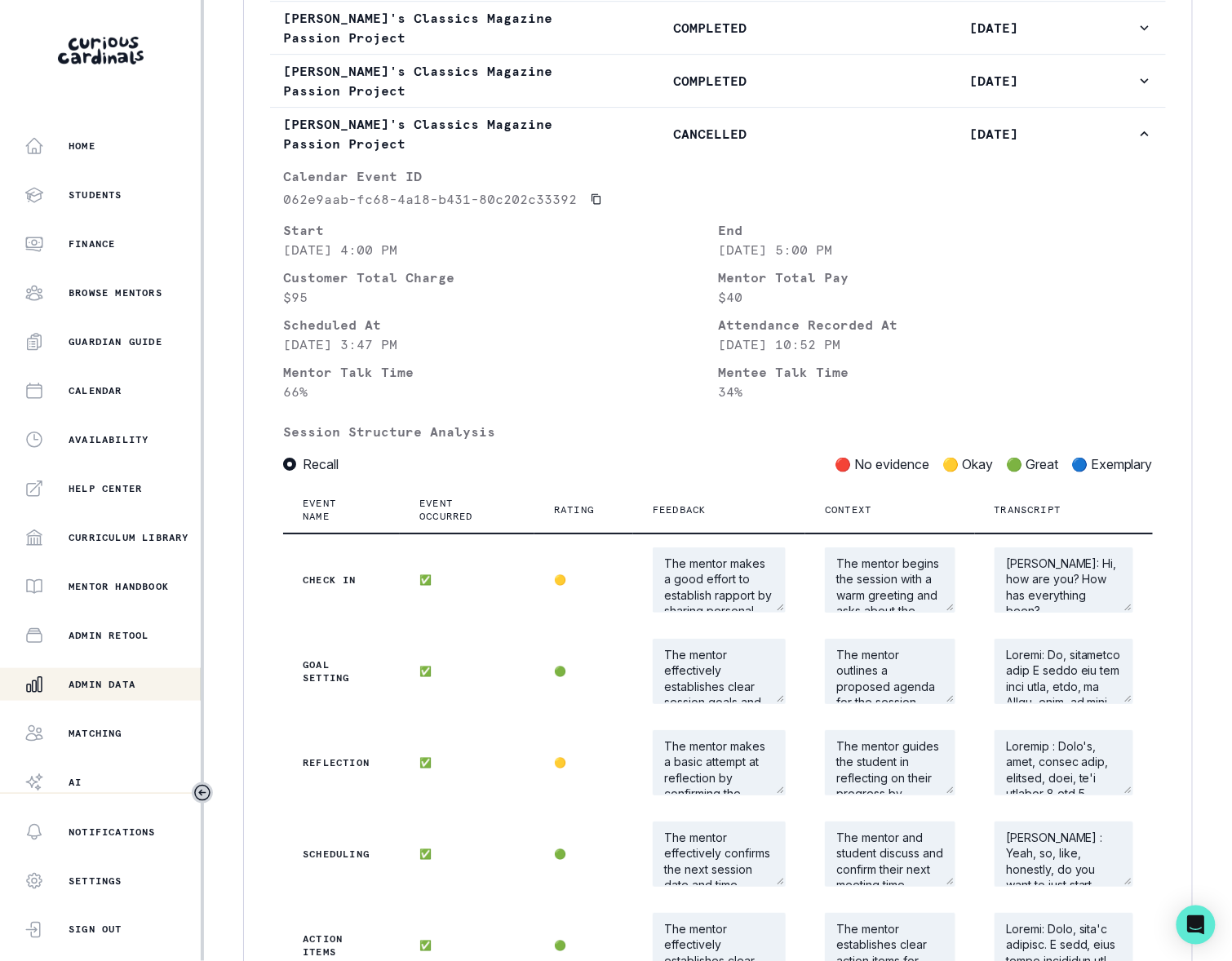
scroll to position [1446, 0]
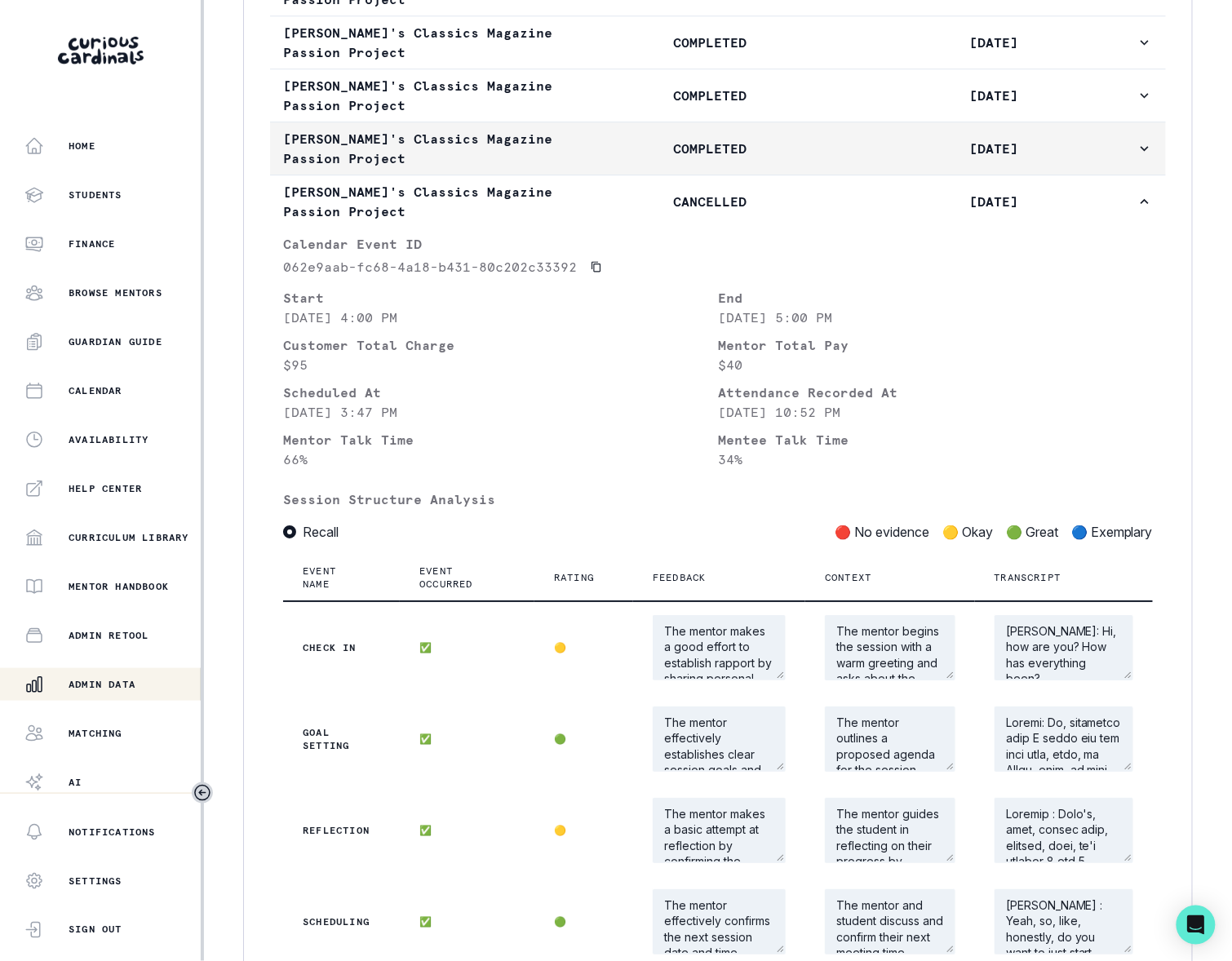
click at [1133, 157] on icon "button" at bounding box center [1144, 148] width 16 height 16
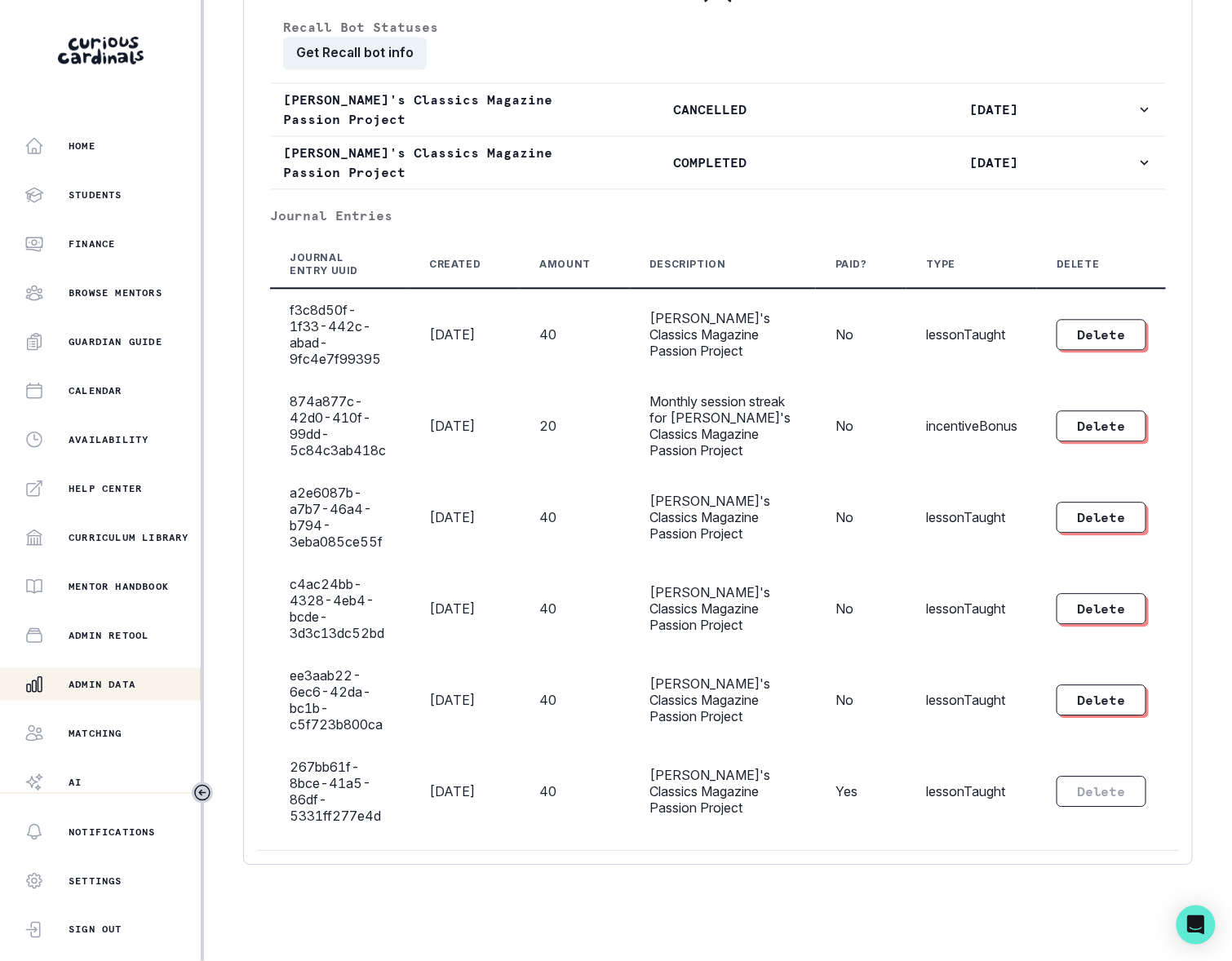
scroll to position [4817, 0]
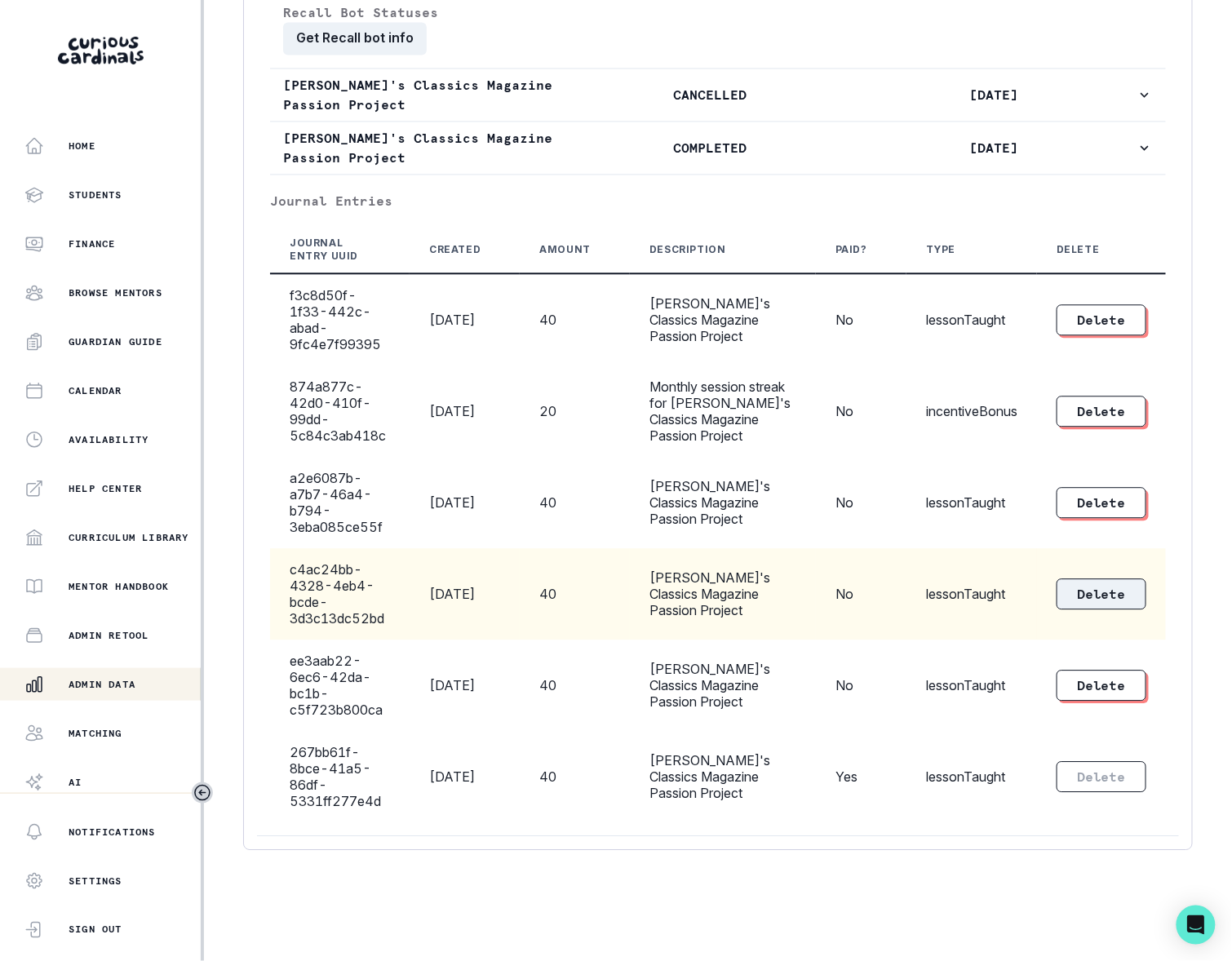
click at [1080, 588] on button "Delete" at bounding box center [1100, 594] width 89 height 31
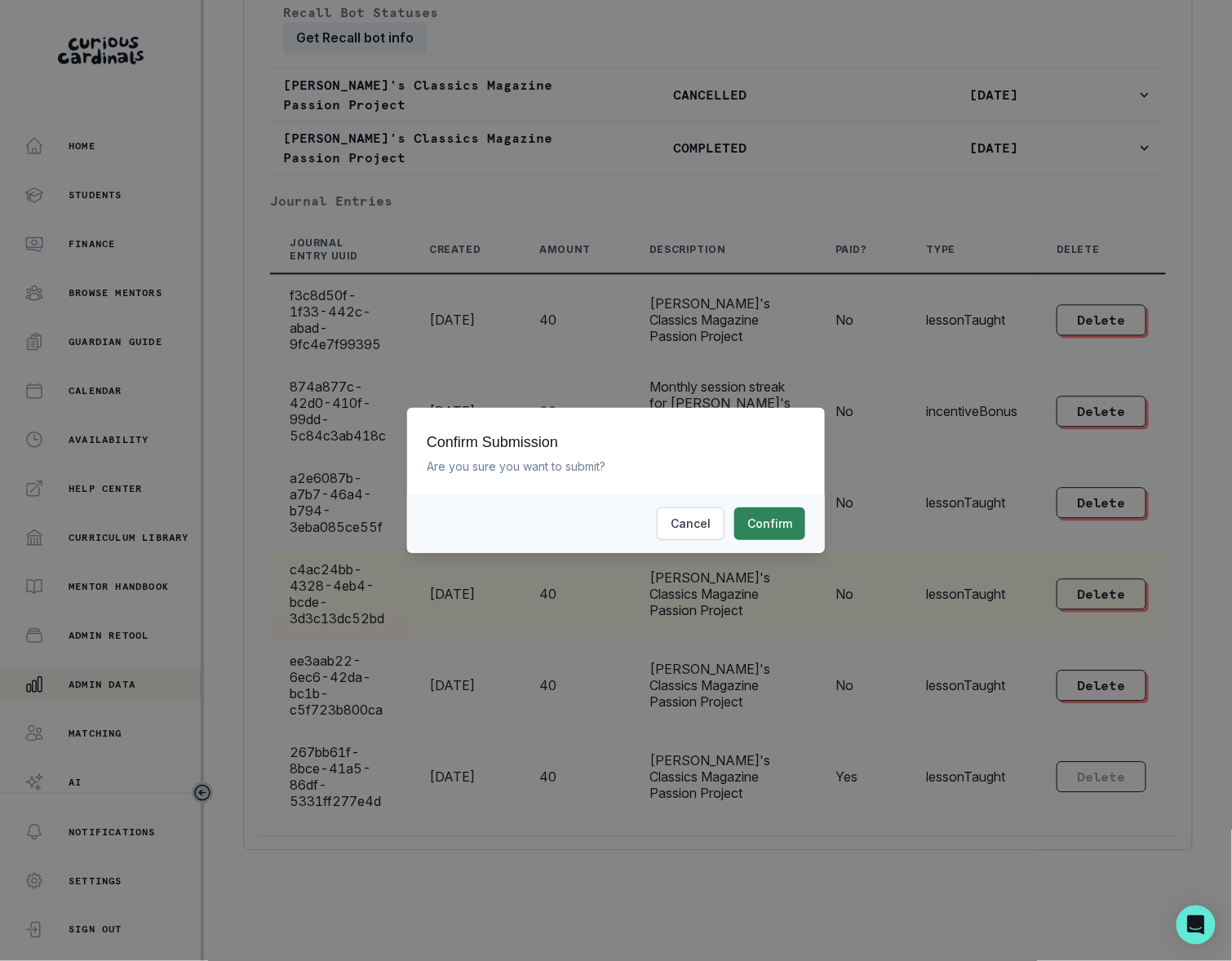
click at [771, 522] on button "Confirm" at bounding box center [769, 523] width 71 height 32
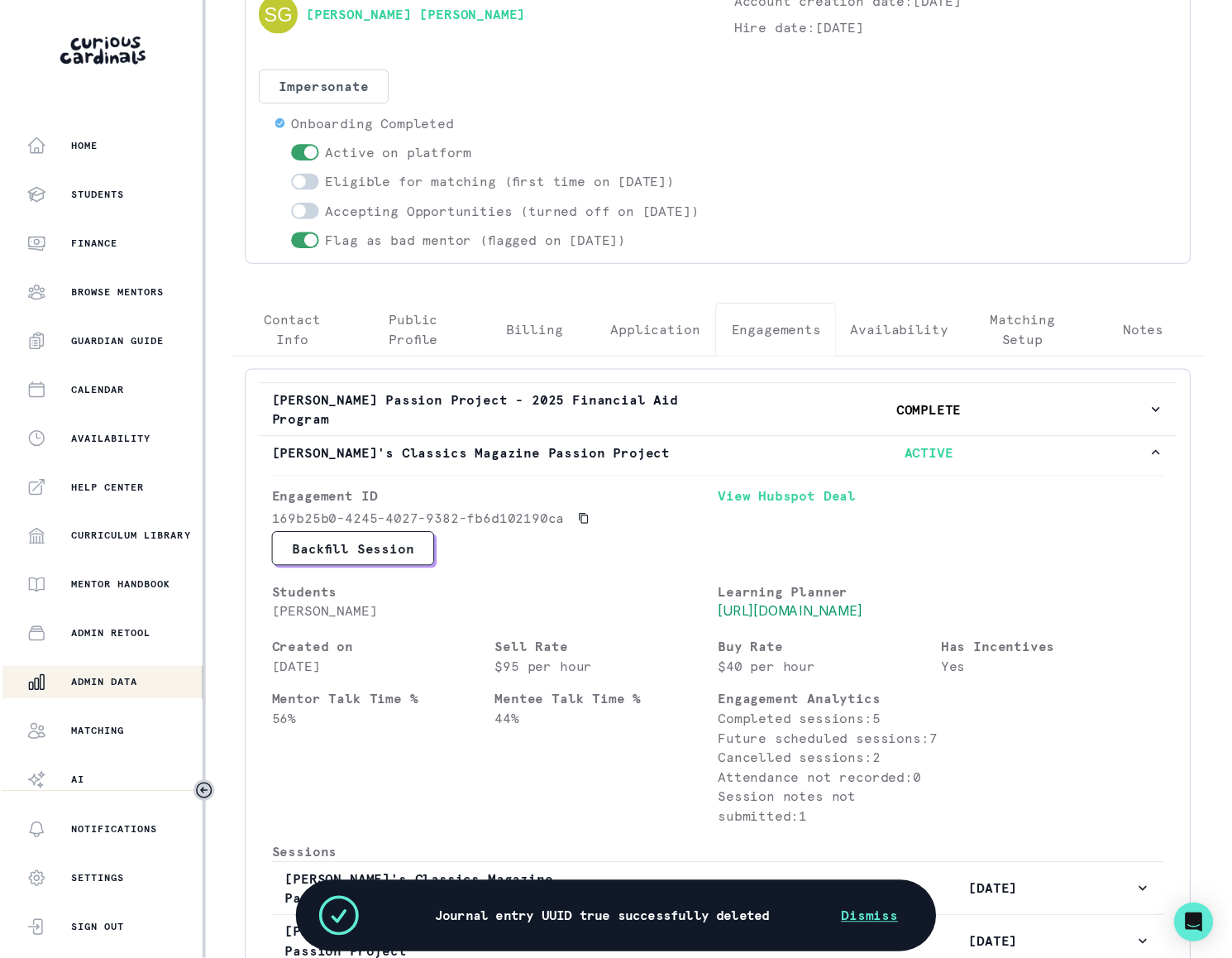
scroll to position [0, 0]
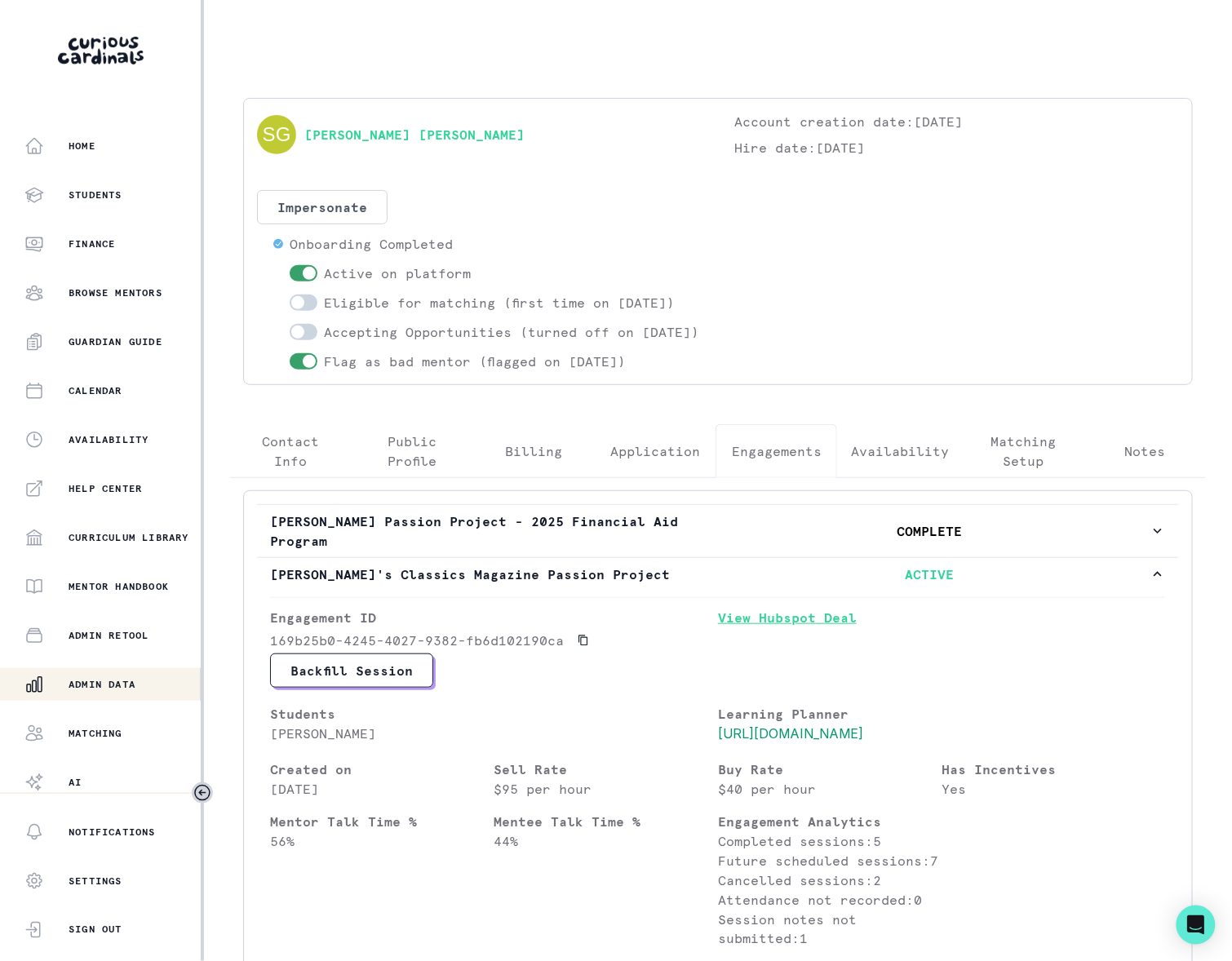
click at [800, 653] on link "View Hubspot Deal" at bounding box center [941, 630] width 448 height 46
click at [107, 685] on p "Admin Data" at bounding box center [102, 684] width 67 height 13
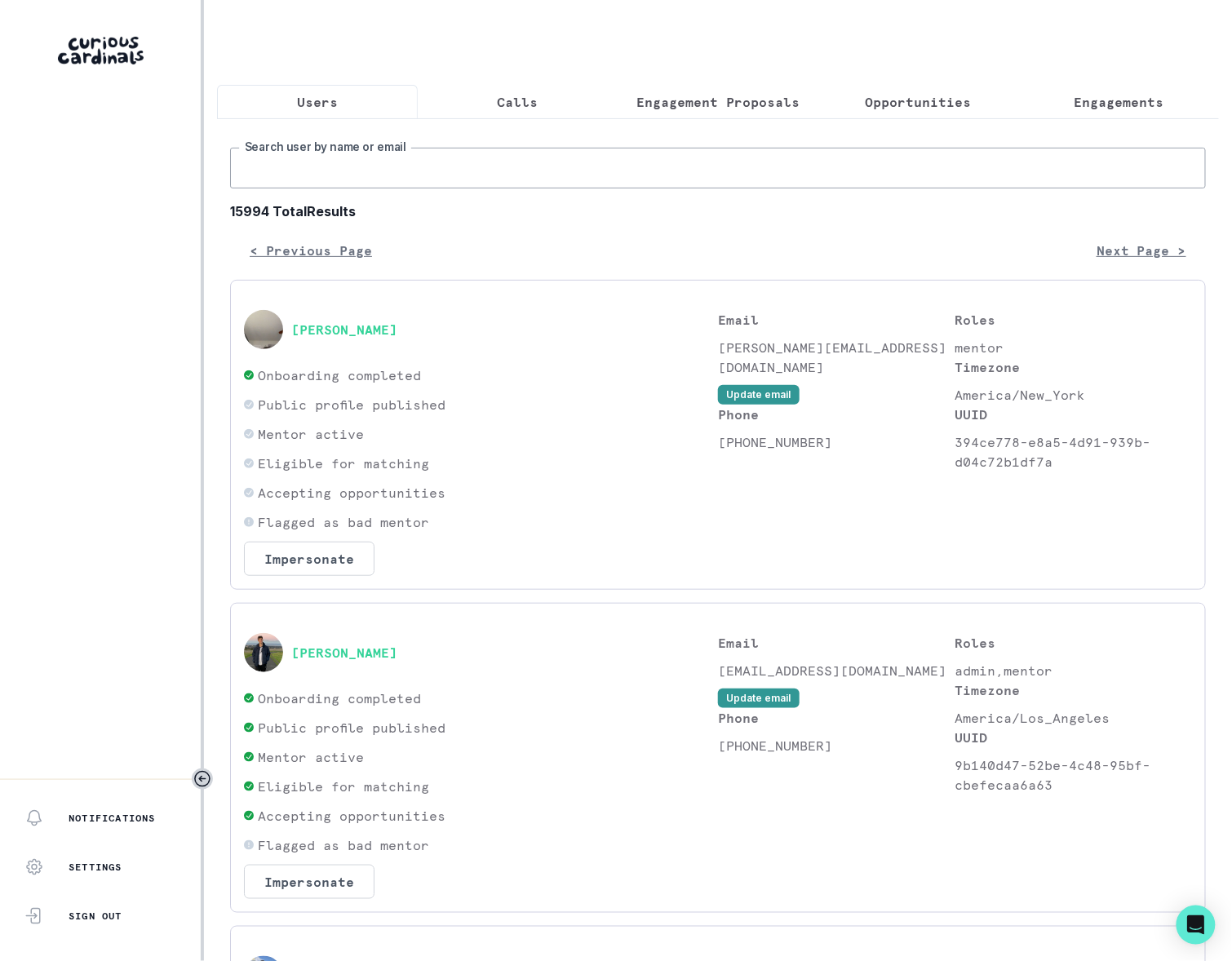
click at [356, 189] on input "Search user by name or email" at bounding box center [718, 168] width 976 height 41
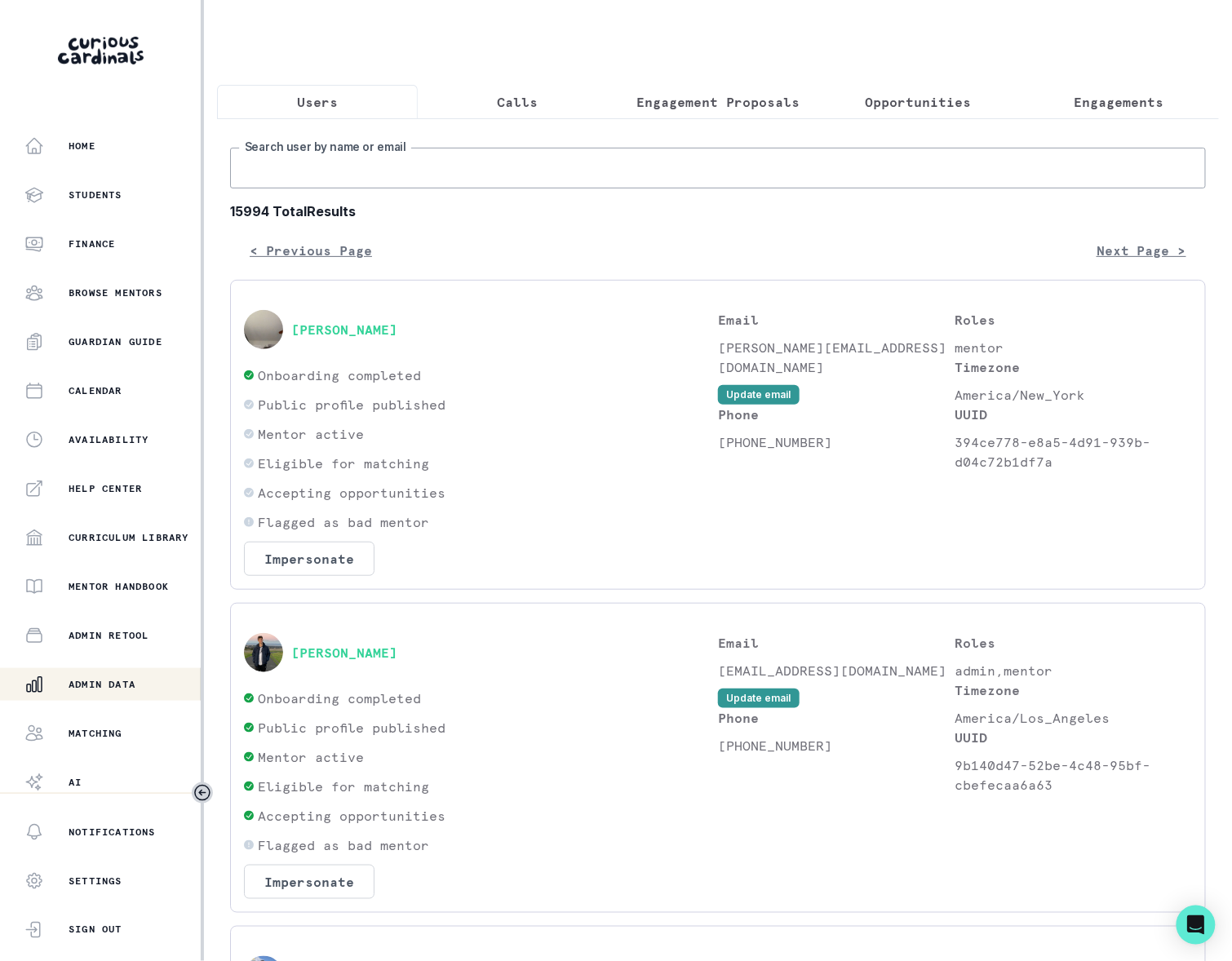
paste input "[PERSON_NAME]"
type input "[PERSON_NAME]"
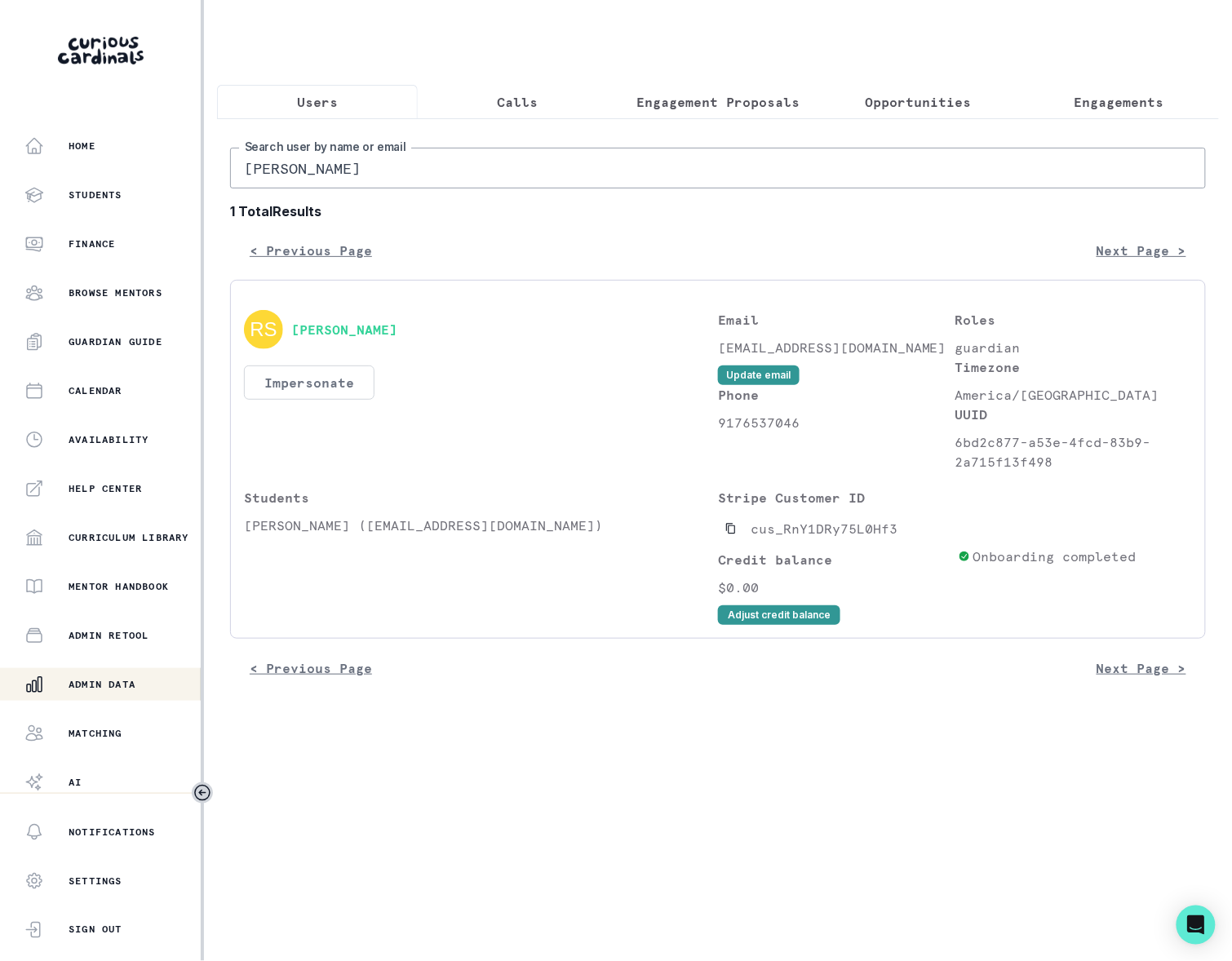
click at [347, 396] on button "Impersonate" at bounding box center [309, 383] width 131 height 34
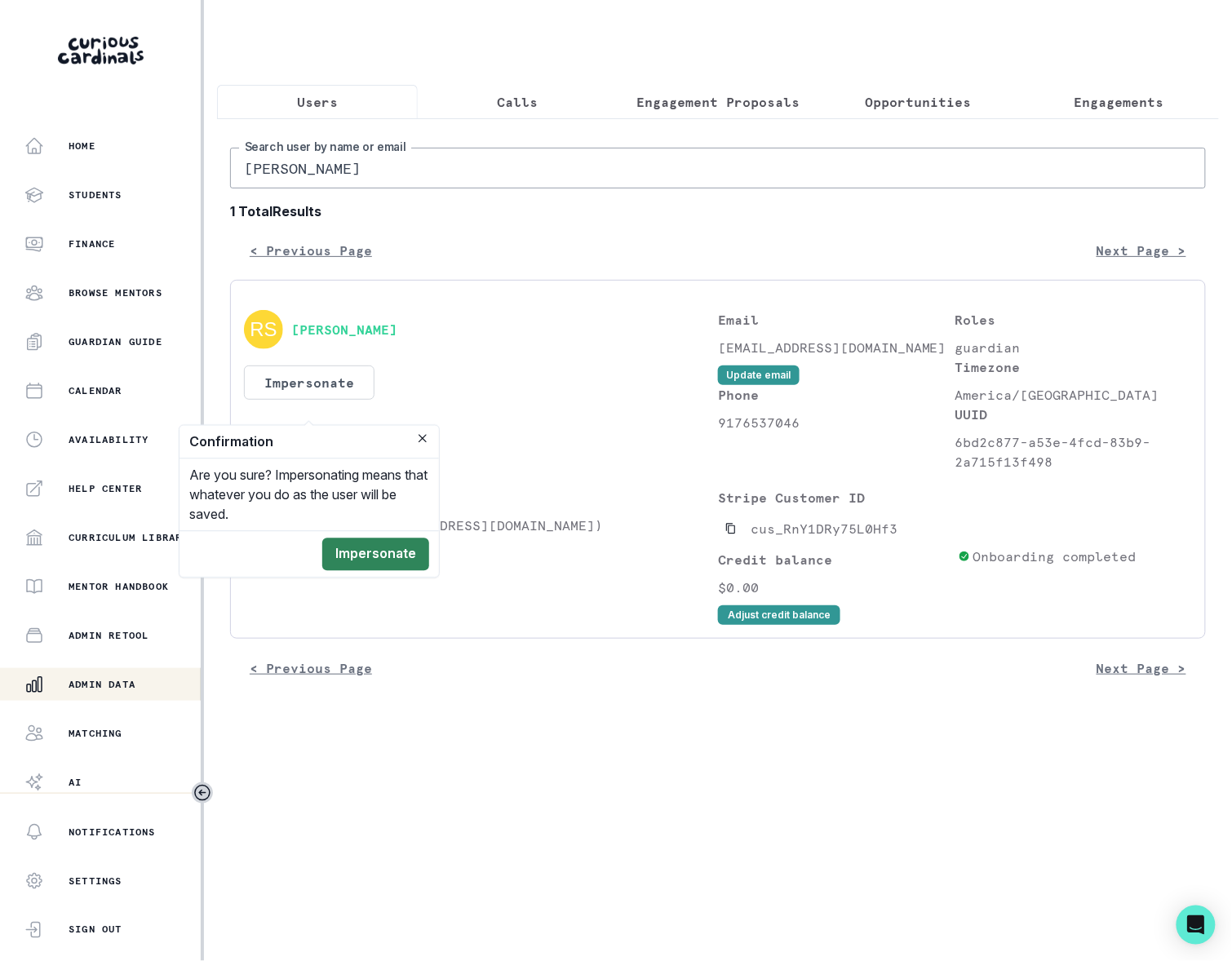
click at [370, 551] on button "Impersonate" at bounding box center [375, 555] width 107 height 32
